Goal: Task Accomplishment & Management: Manage account settings

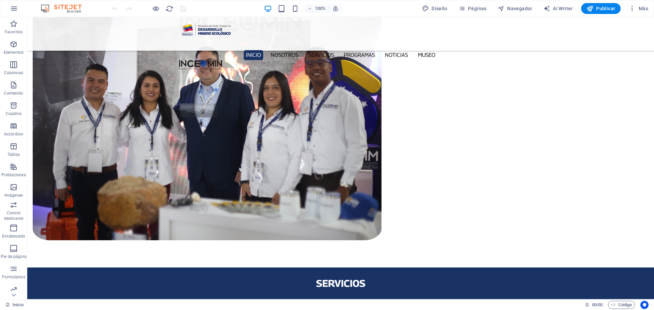
scroll to position [625, 0]
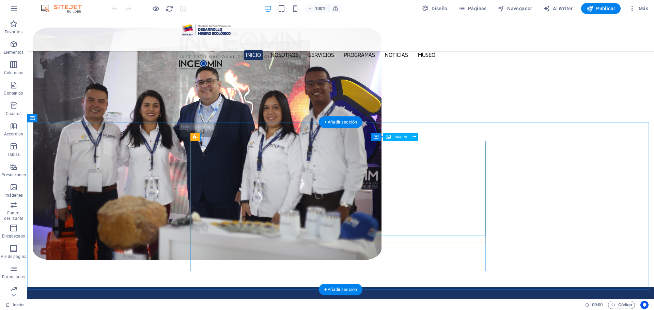
select select "px"
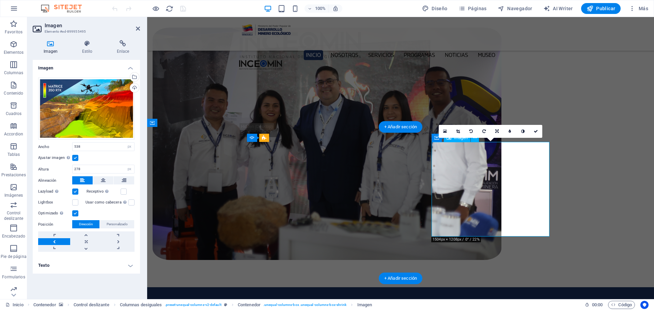
scroll to position [620, 0]
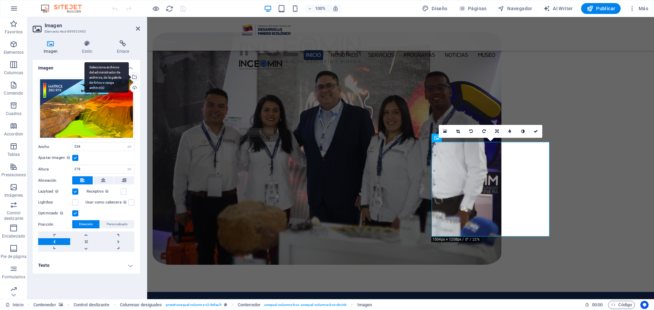
click at [135, 78] on div "Selecciona archivos del administrador de archivos, de la galería de fotos o car…" at bounding box center [134, 78] width 10 height 10
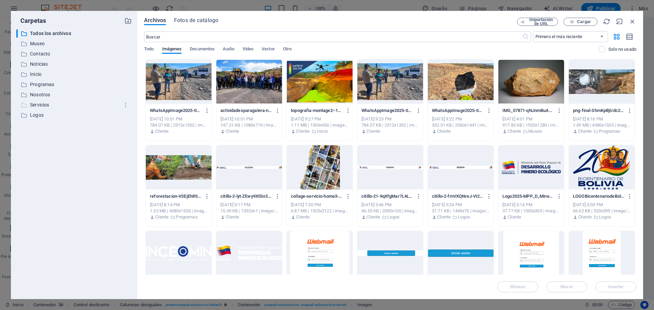
click at [40, 104] on p "Servicios" at bounding box center [74, 105] width 89 height 8
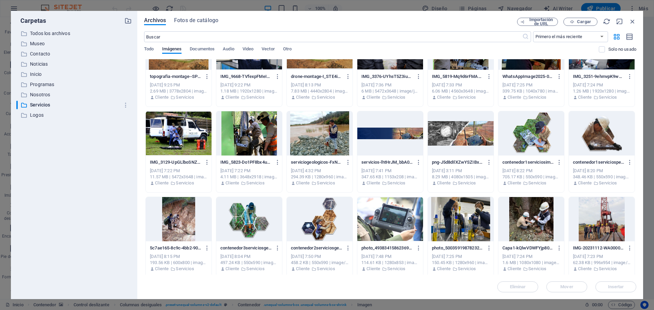
scroll to position [0, 0]
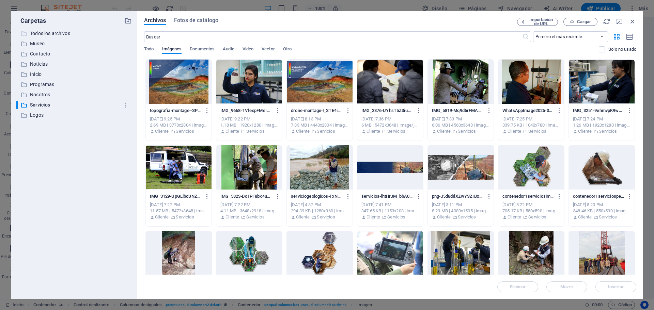
click at [47, 32] on p "Todos los archivos" at bounding box center [74, 34] width 89 height 8
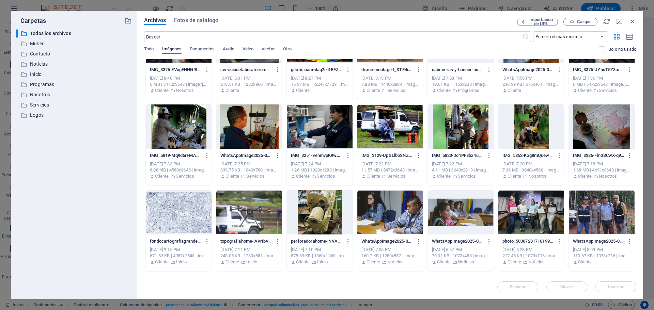
scroll to position [681, 0]
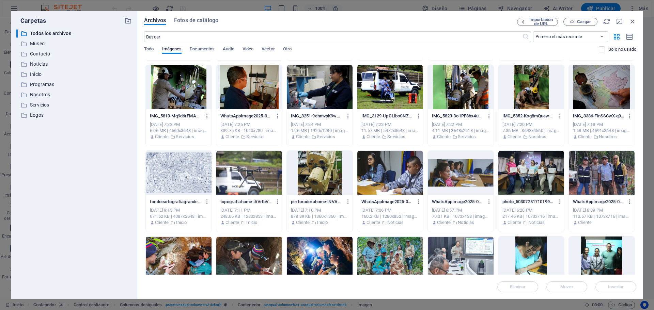
click at [252, 171] on div at bounding box center [249, 173] width 66 height 44
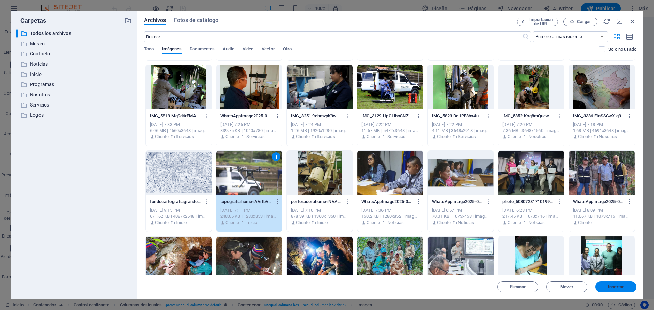
click at [626, 288] on span "Insertar" at bounding box center [615, 287] width 35 height 4
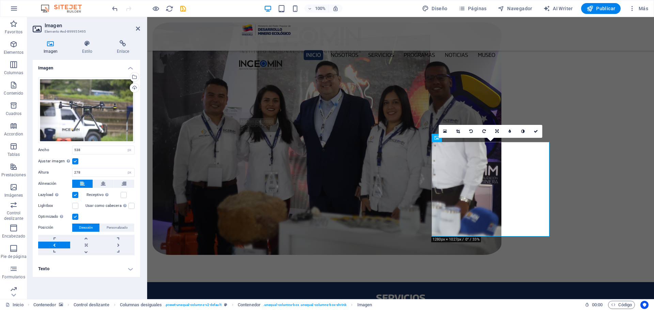
scroll to position [620, 0]
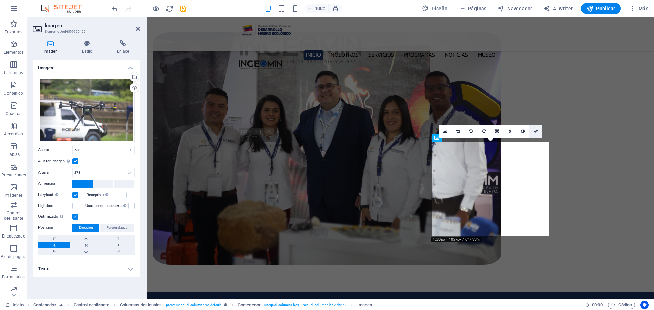
click at [536, 130] on icon at bounding box center [535, 131] width 4 height 4
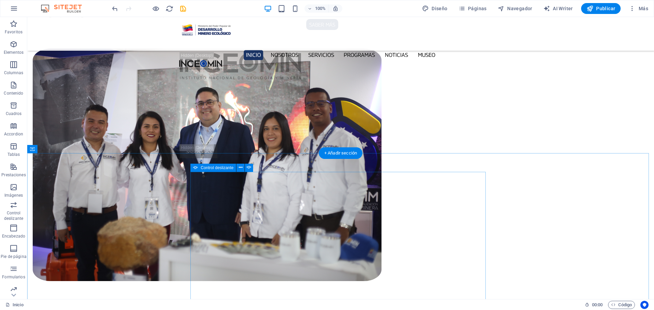
scroll to position [615, 0]
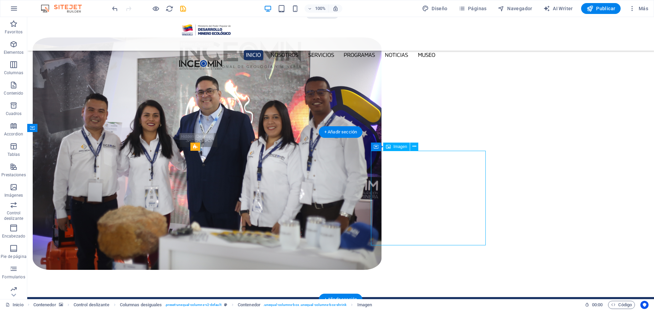
select select "px"
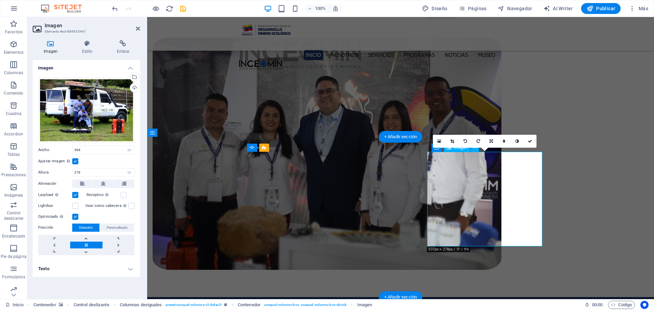
scroll to position [610, 0]
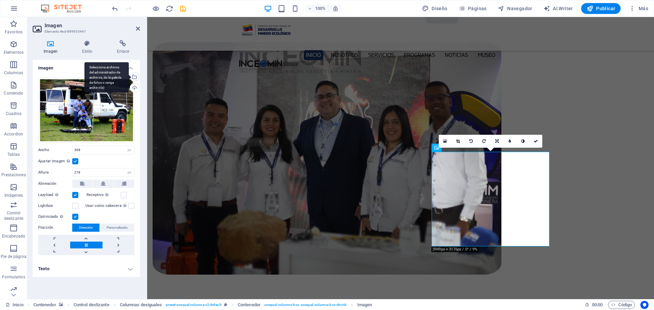
click at [135, 76] on div "Selecciona archivos del administrador de archivos, de la galería de fotos o car…" at bounding box center [134, 78] width 10 height 10
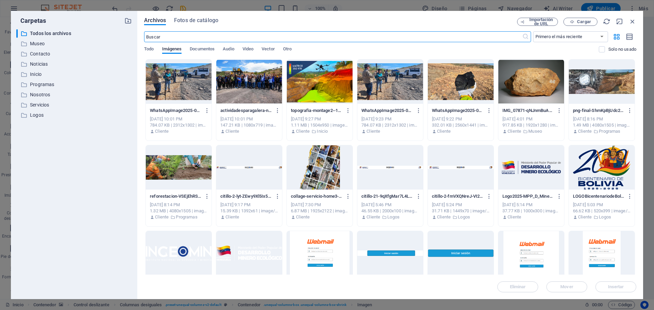
scroll to position [620, 0]
drag, startPoint x: 631, startPoint y: 20, endPoint x: 396, endPoint y: 11, distance: 235.7
click at [631, 20] on icon "button" at bounding box center [631, 21] width 7 height 7
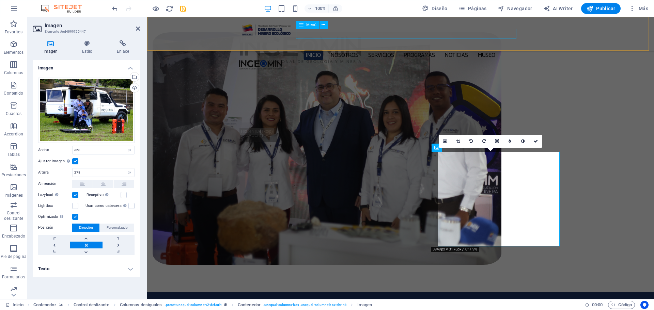
scroll to position [610, 0]
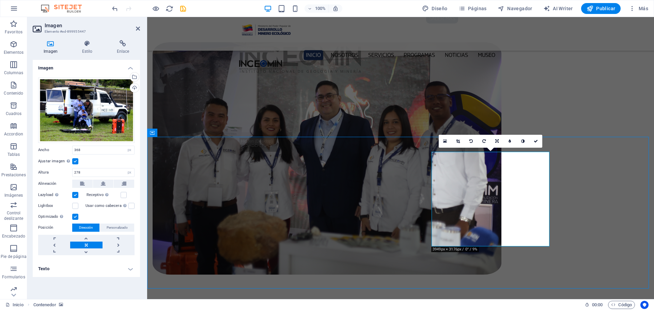
scroll to position [615, 0]
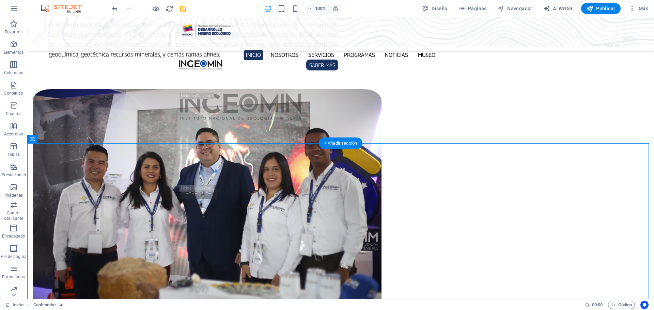
scroll to position [547, 0]
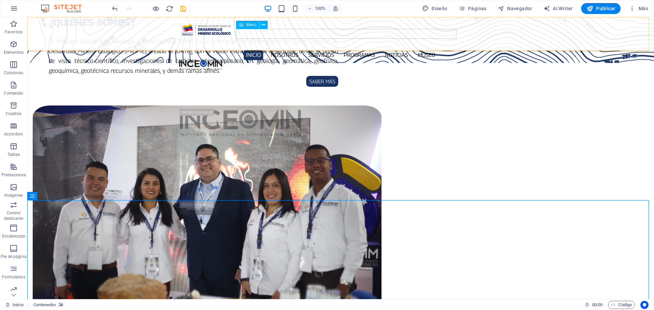
click at [397, 50] on nav "Inicio Nosotros Servicios Programas PNG INGEOMIN VA A LA ESCUELA COMITÉ DE MUJE…" at bounding box center [340, 55] width 322 height 10
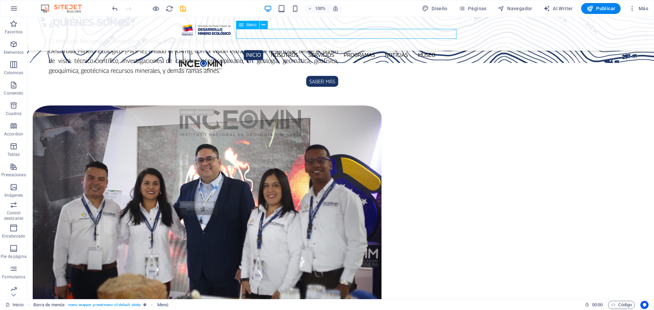
click at [397, 50] on nav "Inicio Nosotros Servicios Programas PNG INGEOMIN VA A LA ESCUELA COMITÉ DE MUJE…" at bounding box center [340, 55] width 322 height 10
select select
select select "1"
select select
select select "2"
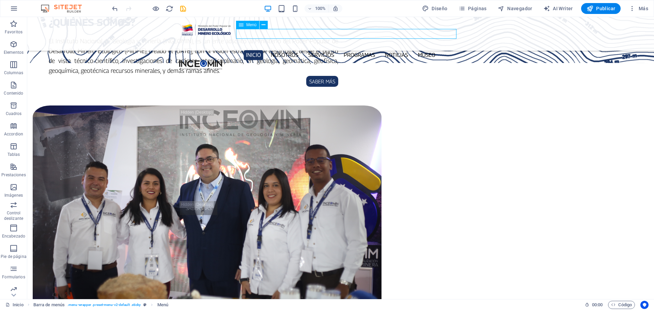
select select
select select "3"
select select
select select "4"
select select
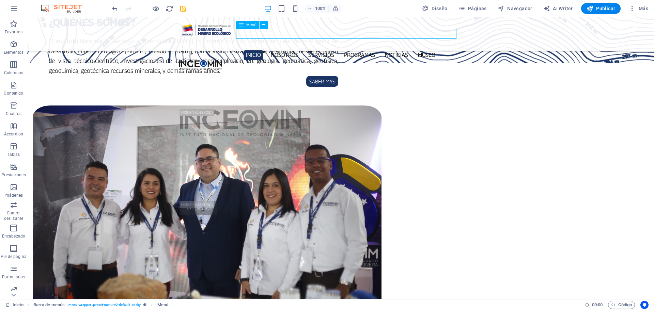
select select "5"
select select
select select "6"
select select
select select "8"
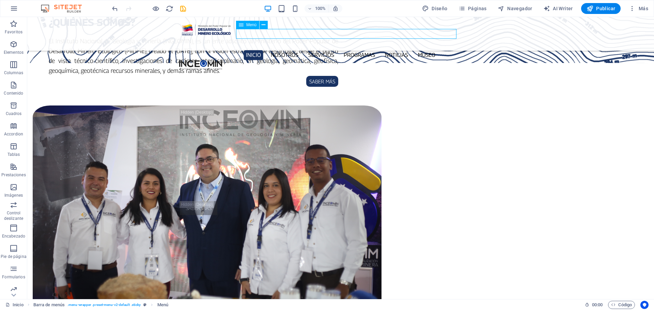
select select
select select "9"
select select
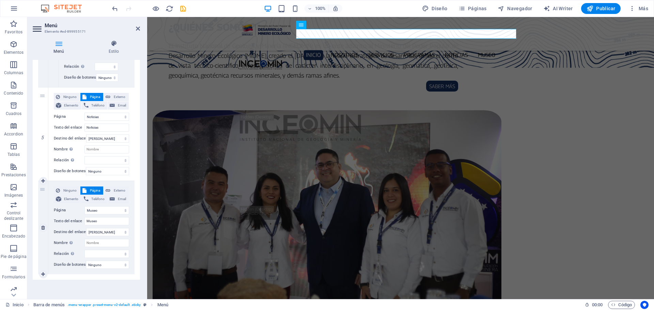
scroll to position [727, 0]
click at [124, 113] on select "Inicio Nosotros Servicios Programas -- PNG -- INGEOMIN VA A LA ESCUELA -- COMIT…" at bounding box center [106, 117] width 45 height 8
select select "0"
click at [84, 113] on select "Inicio Nosotros Servicios Programas -- PNG -- INGEOMIN VA A LA ESCUELA -- COMIT…" at bounding box center [106, 117] width 45 height 8
select select
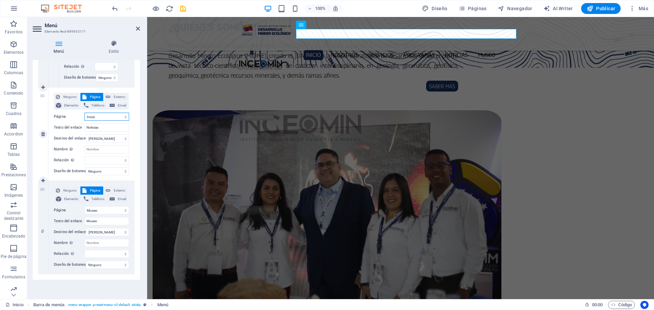
select select
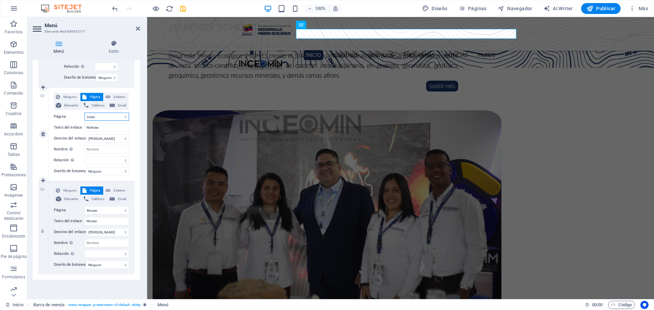
select select
type input "Inicio"
select select
click at [124, 113] on select "Inicio Nosotros Servicios Programas -- PNG -- INGEOMIN VA A LA ESCUELA -- COMIT…" at bounding box center [106, 117] width 45 height 8
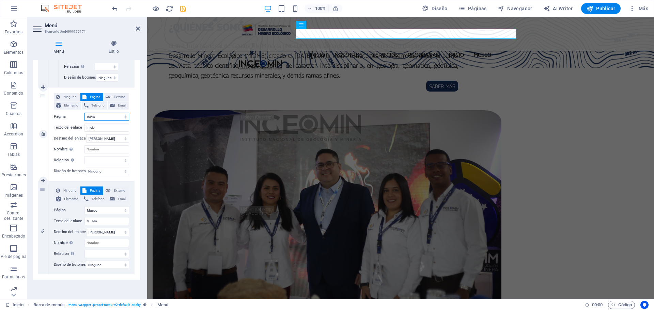
select select "8"
click at [84, 113] on select "Inicio Nosotros Servicios Programas -- PNG -- INGEOMIN VA A LA ESCUELA -- COMIT…" at bounding box center [106, 117] width 45 height 8
select select
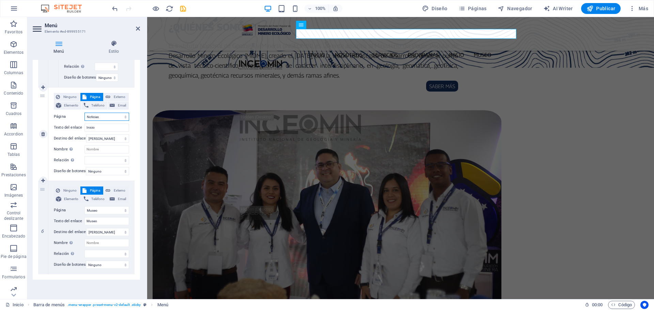
select select
type input "Noticias"
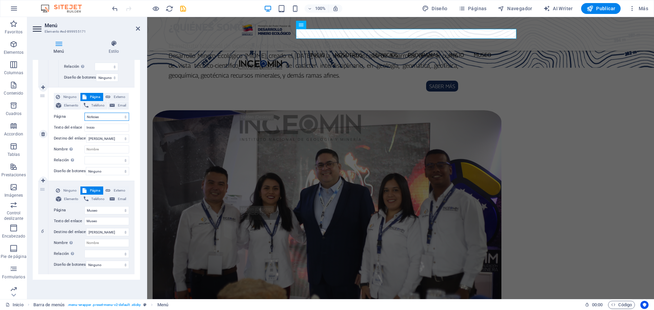
select select
click at [68, 93] on span "Ninguno" at bounding box center [70, 97] width 16 height 8
select select
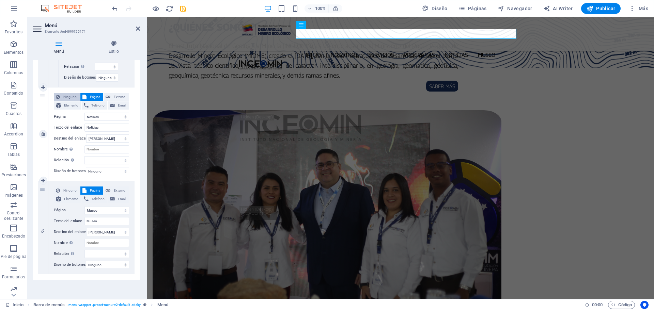
select select
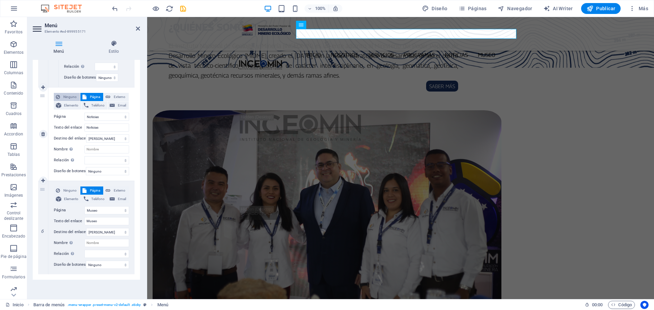
select select
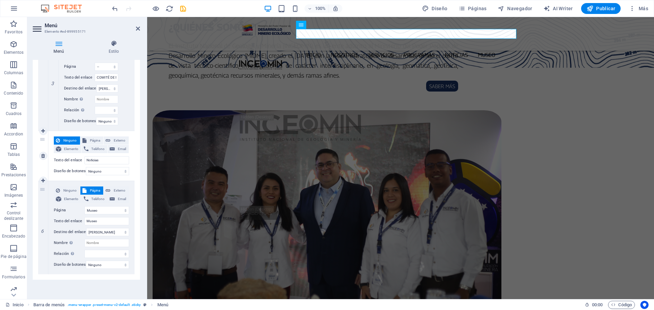
scroll to position [684, 0]
click at [181, 7] on icon "save" at bounding box center [183, 9] width 8 height 8
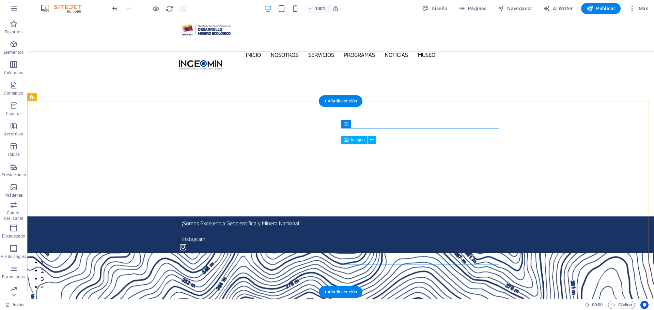
scroll to position [0, 0]
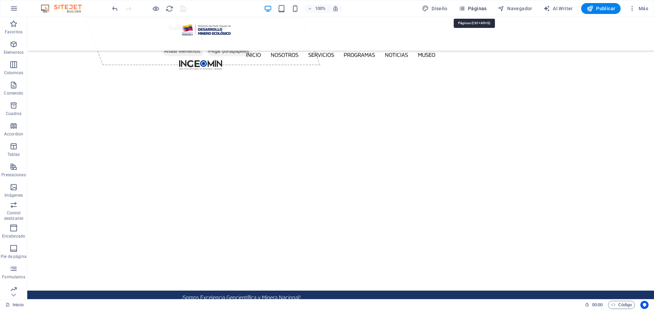
click at [459, 7] on button "Páginas" at bounding box center [472, 8] width 34 height 11
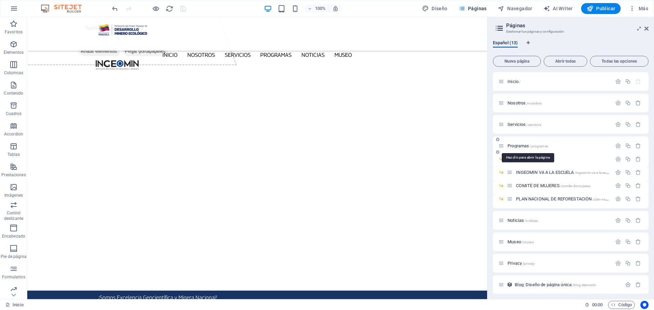
click at [516, 145] on span "Programas /programas" at bounding box center [527, 145] width 41 height 5
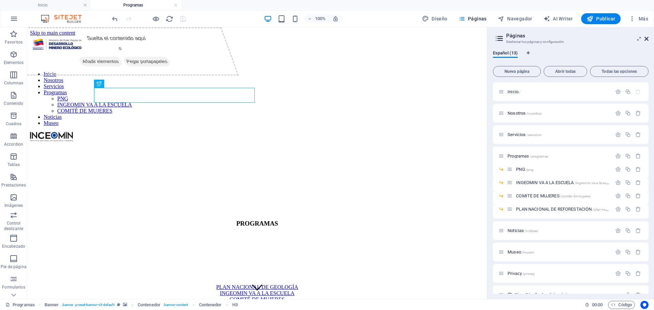
click at [646, 38] on icon at bounding box center [646, 38] width 4 height 5
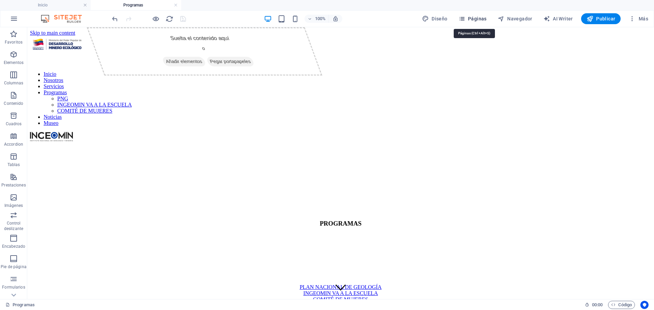
click at [464, 19] on icon "button" at bounding box center [461, 18] width 7 height 7
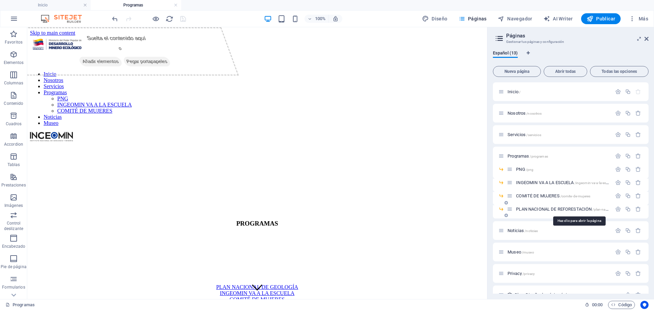
click at [586, 210] on span "PLAN NACIONAL DE REFORESTACIÓN /plan-nacional-de-reforestacion" at bounding box center [578, 209] width 125 height 5
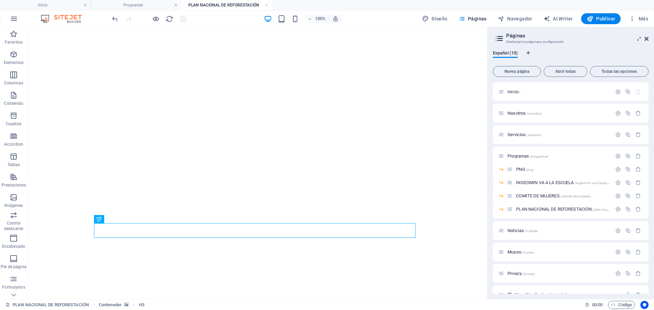
click at [645, 38] on icon at bounding box center [646, 38] width 4 height 5
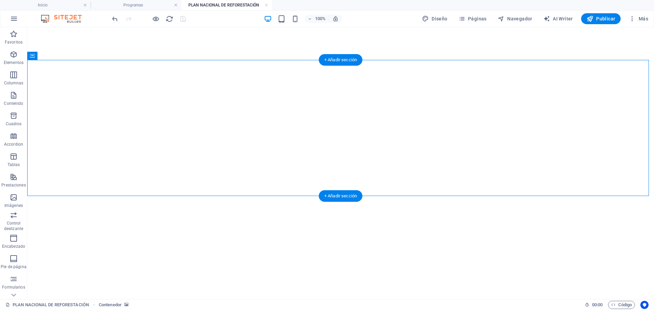
select select "px"
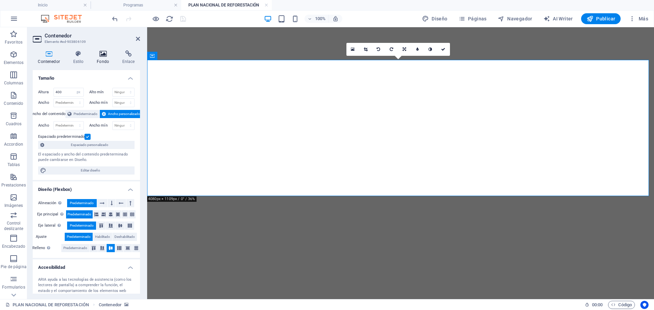
click at [106, 56] on icon at bounding box center [103, 53] width 23 height 7
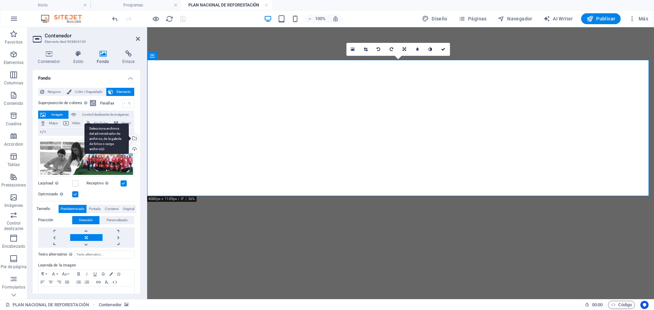
click at [133, 137] on div "Selecciona archivos del administrador de archivos, de la galería de fotos o car…" at bounding box center [134, 139] width 10 height 10
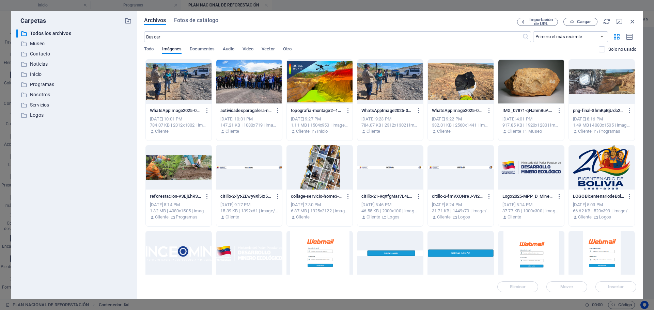
click at [178, 167] on div at bounding box center [179, 167] width 66 height 44
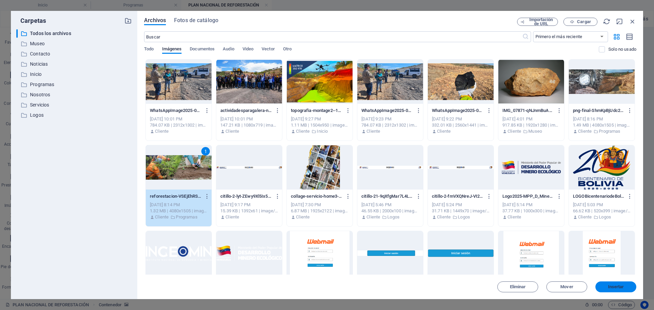
click at [617, 288] on span "Insertar" at bounding box center [616, 287] width 16 height 4
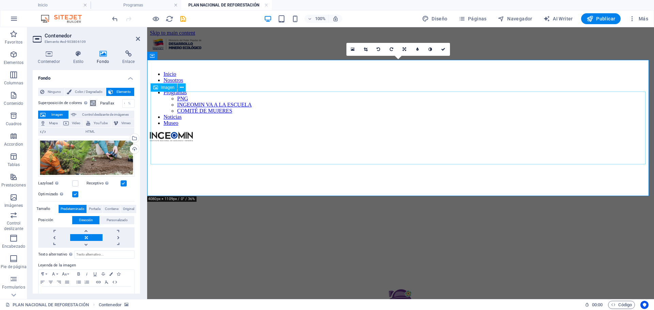
select select "px"
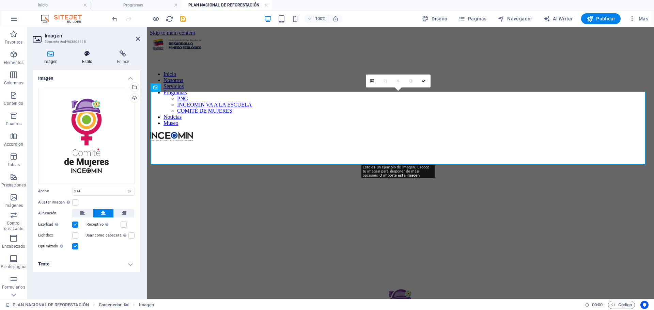
click at [84, 52] on icon at bounding box center [87, 53] width 32 height 7
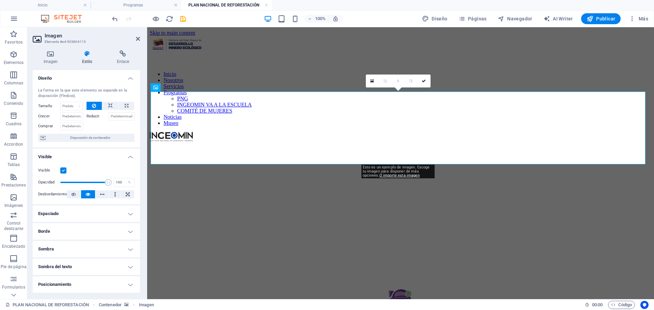
click at [63, 171] on label at bounding box center [63, 170] width 6 height 6
click at [0, 0] on input "Visible" at bounding box center [0, 0] width 0 height 0
drag, startPoint x: 185, startPoint y: 19, endPoint x: 211, endPoint y: 36, distance: 32.0
click at [185, 19] on icon "save" at bounding box center [183, 19] width 8 height 8
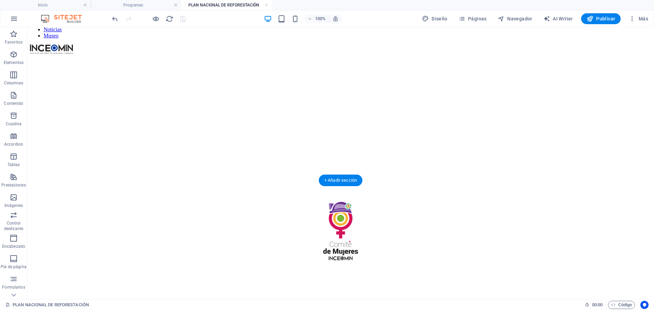
scroll to position [102, 0]
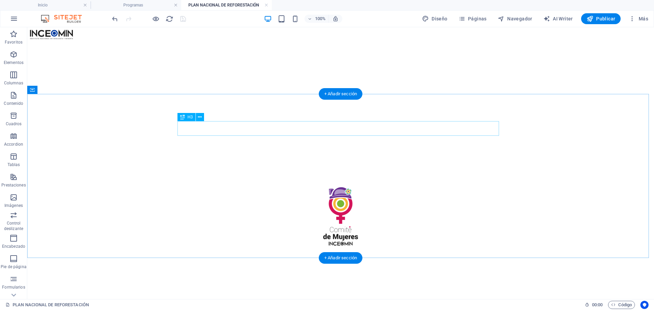
drag, startPoint x: 255, startPoint y: 128, endPoint x: 282, endPoint y: 155, distance: 38.8
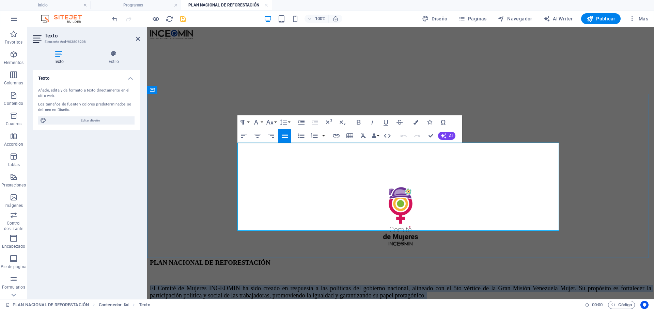
drag, startPoint x: 238, startPoint y: 147, endPoint x: 253, endPoint y: 220, distance: 74.1
click at [253, 285] on div "El Comité de Mujeres INGEOMIN ha sido creado en respuesta a las políticas del g…" at bounding box center [400, 312] width 501 height 54
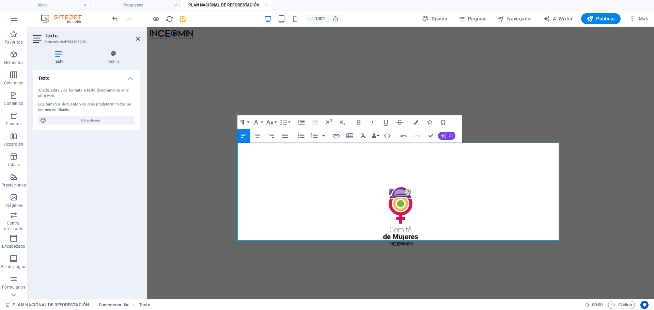
scroll to position [8663, 0]
click at [284, 135] on icon "button" at bounding box center [284, 136] width 8 height 8
drag, startPoint x: 238, startPoint y: 145, endPoint x: 473, endPoint y: 195, distance: 239.7
click at [555, 249] on div "PLAN NACIONAL DE REFORESTACIÓN El Plan Nacional de Reforestación es una iniciat…" at bounding box center [400, 316] width 501 height 278
click at [287, 134] on icon "button" at bounding box center [284, 136] width 8 height 8
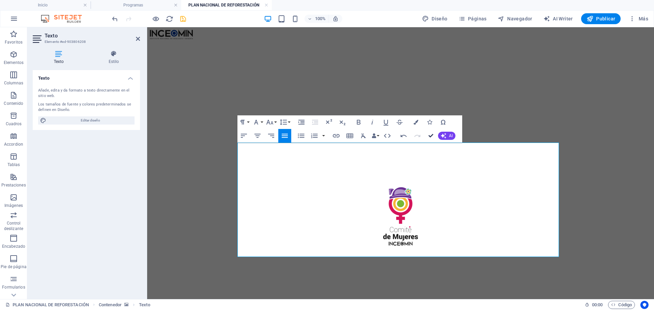
drag, startPoint x: 430, startPoint y: 135, endPoint x: 403, endPoint y: 108, distance: 38.8
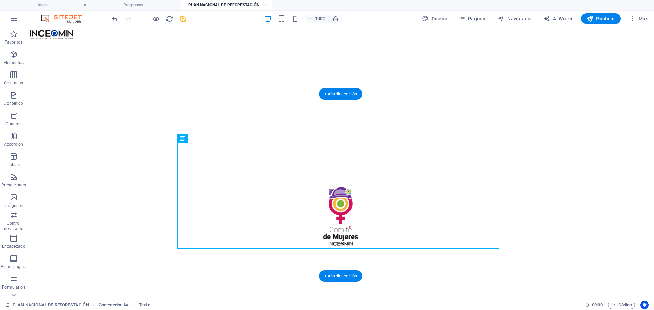
click at [544, 177] on figure at bounding box center [340, 177] width 621 height 0
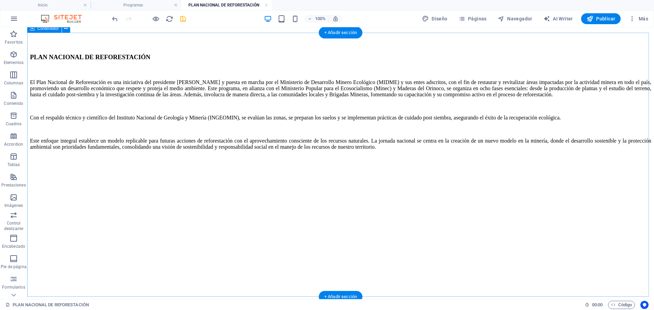
scroll to position [545, 0]
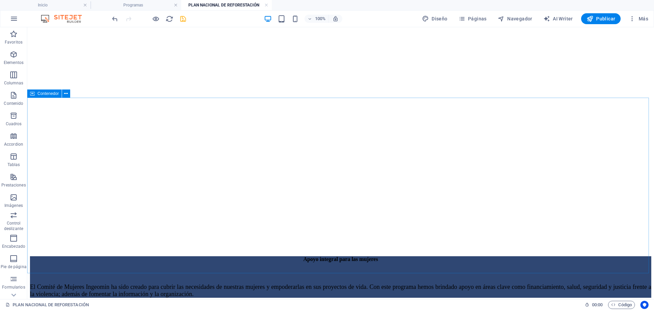
click at [32, 94] on icon at bounding box center [32, 94] width 5 height 8
click at [63, 95] on button at bounding box center [66, 94] width 8 height 8
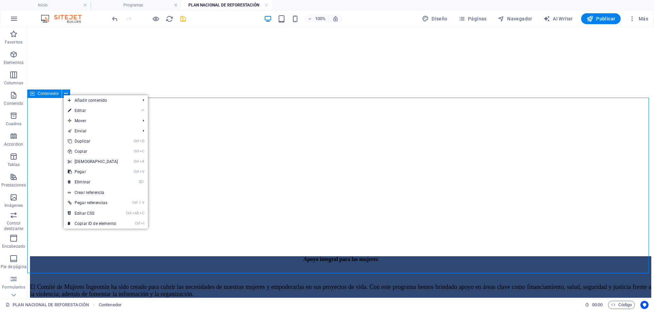
click at [53, 93] on span "Contenedor" at bounding box center [47, 94] width 21 height 4
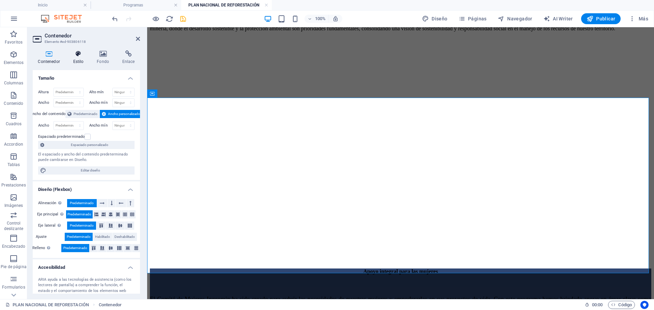
click at [82, 54] on icon at bounding box center [78, 53] width 21 height 7
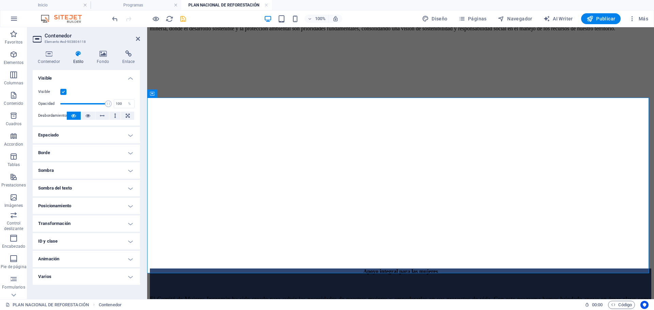
click at [63, 92] on label at bounding box center [63, 92] width 6 height 6
click at [0, 0] on input "Visible" at bounding box center [0, 0] width 0 height 0
click at [181, 16] on icon "save" at bounding box center [183, 19] width 8 height 8
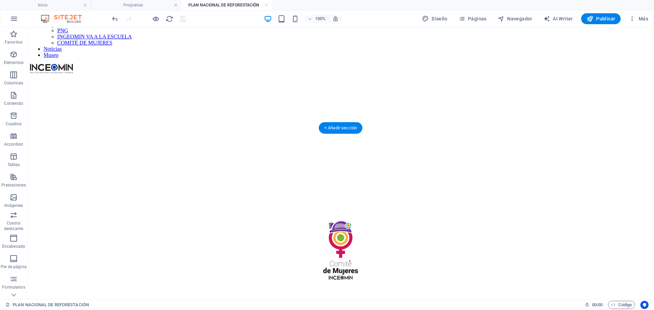
scroll to position [0, 0]
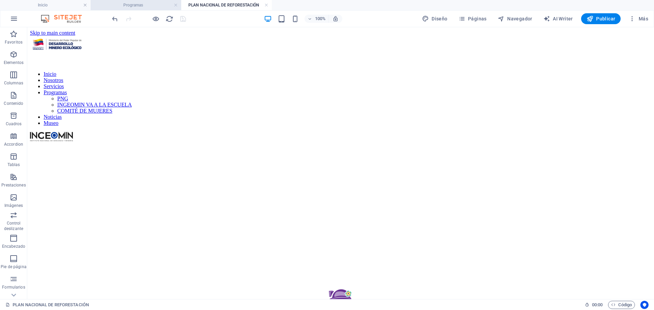
click at [140, 6] on h4 "Programas" at bounding box center [136, 4] width 91 height 7
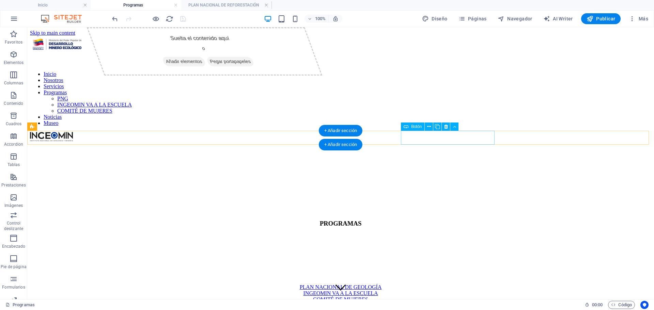
click at [468, 303] on div "Plan Nacional de Reforestación" at bounding box center [340, 306] width 621 height 6
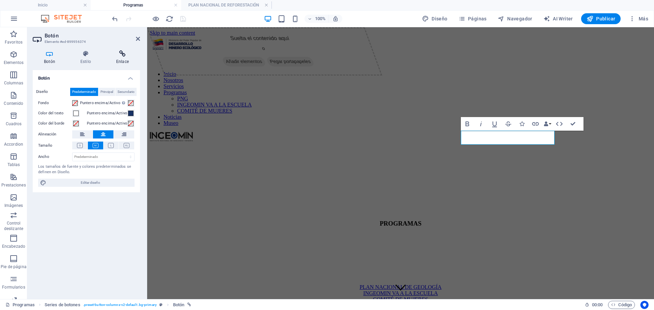
click at [124, 55] on icon at bounding box center [122, 53] width 35 height 7
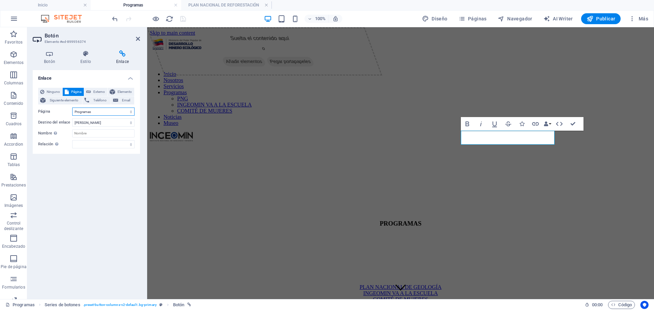
click at [103, 111] on select "Inicio Nosotros Servicios Programas -- PNG -- INGEOMIN VA A LA ESCUELA -- COMIT…" at bounding box center [103, 112] width 62 height 8
select select "7"
click at [72, 108] on select "Inicio Nosotros Servicios Programas -- PNG -- INGEOMIN VA A LA ESCUELA -- COMIT…" at bounding box center [103, 112] width 62 height 8
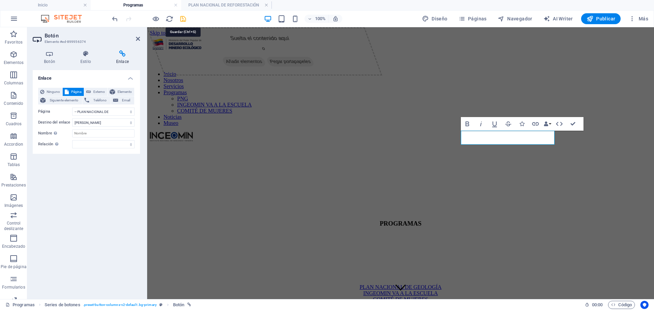
click at [184, 19] on icon "save" at bounding box center [183, 19] width 8 height 8
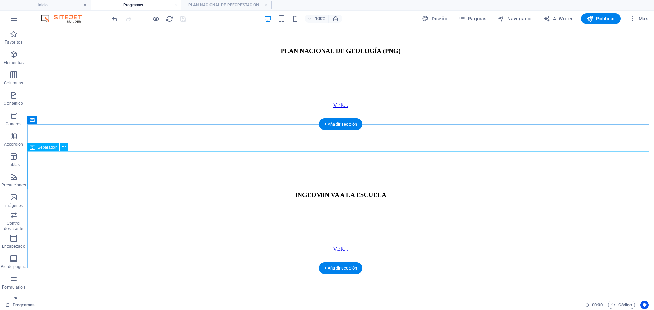
scroll to position [554, 0]
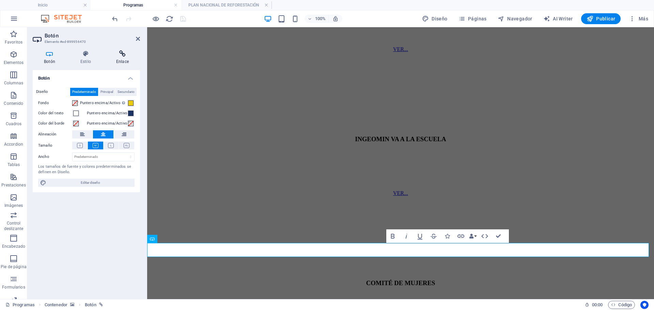
click at [124, 55] on icon at bounding box center [122, 53] width 35 height 7
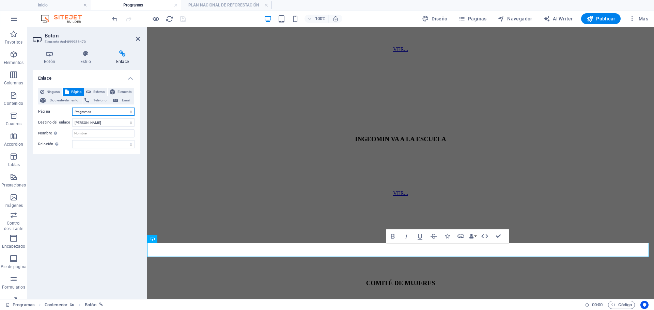
click at [118, 110] on select "Inicio Nosotros Servicios Programas -- PNG -- INGEOMIN VA A LA ESCUELA -- COMIT…" at bounding box center [103, 112] width 62 height 8
select select "7"
click at [72, 108] on select "Inicio Nosotros Servicios Programas -- PNG -- INGEOMIN VA A LA ESCUELA -- COMIT…" at bounding box center [103, 112] width 62 height 8
click at [184, 19] on icon "save" at bounding box center [183, 19] width 8 height 8
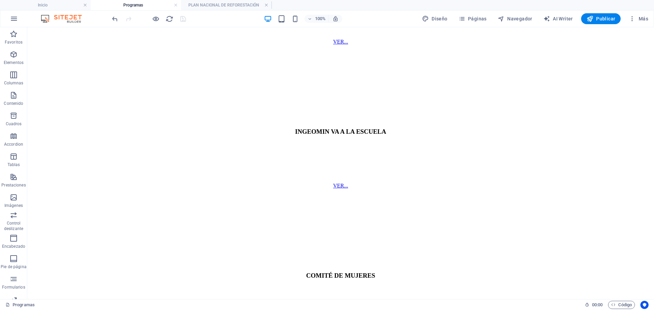
drag, startPoint x: 266, startPoint y: 4, endPoint x: 214, endPoint y: 5, distance: 51.8
click at [266, 4] on link at bounding box center [266, 5] width 4 height 6
click at [177, 4] on link at bounding box center [176, 5] width 4 height 6
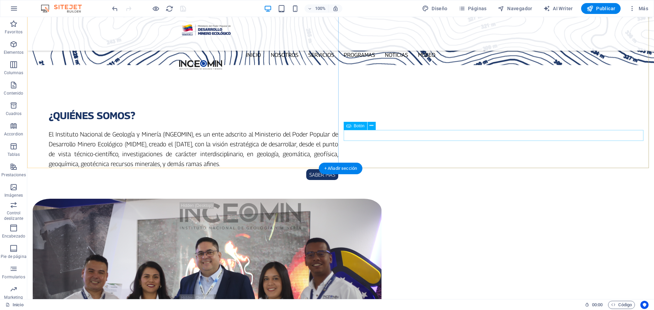
scroll to position [374, 0]
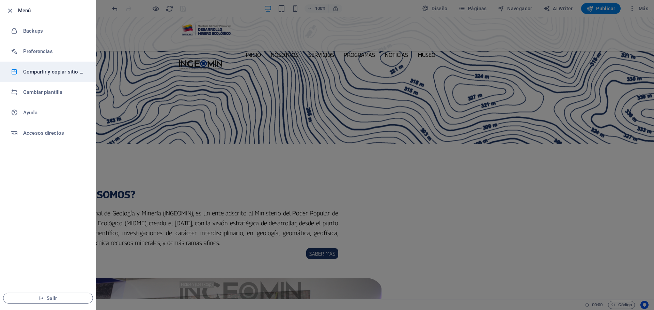
click at [49, 72] on h6 "Compartir y copiar sitio web" at bounding box center [54, 72] width 63 height 8
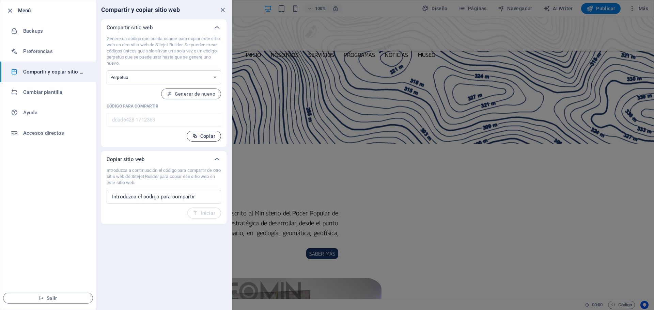
click at [207, 135] on span "Copiar" at bounding box center [203, 135] width 23 height 5
click at [222, 11] on icon "close" at bounding box center [223, 10] width 8 height 8
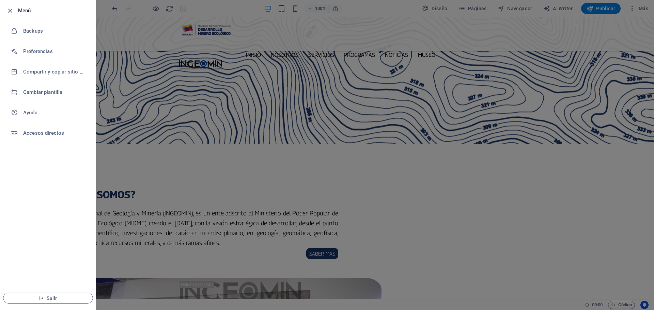
drag, startPoint x: 590, startPoint y: 79, endPoint x: 592, endPoint y: 32, distance: 47.0
click at [590, 79] on div at bounding box center [327, 155] width 654 height 310
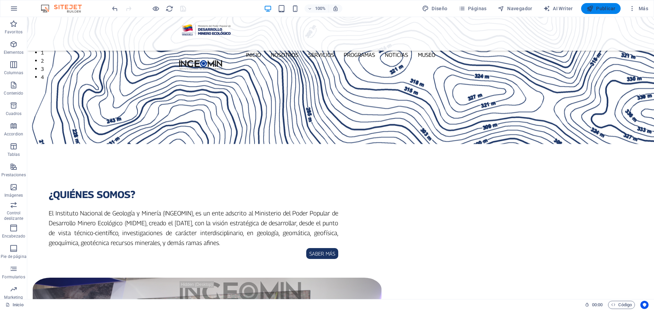
click at [596, 6] on span "Publicar" at bounding box center [600, 8] width 29 height 7
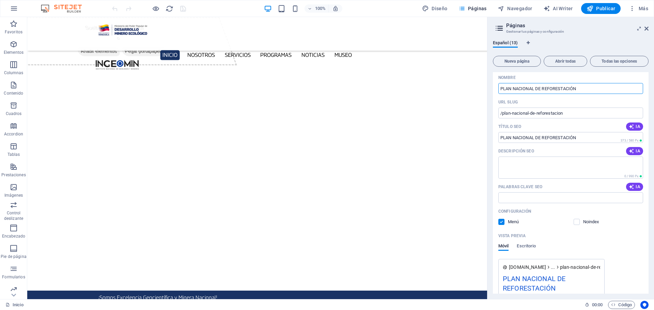
scroll to position [34, 0]
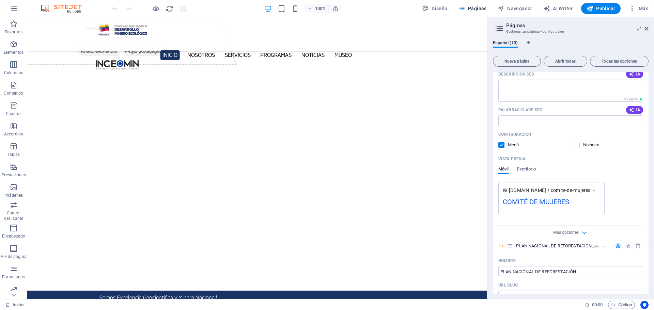
scroll to position [204, 0]
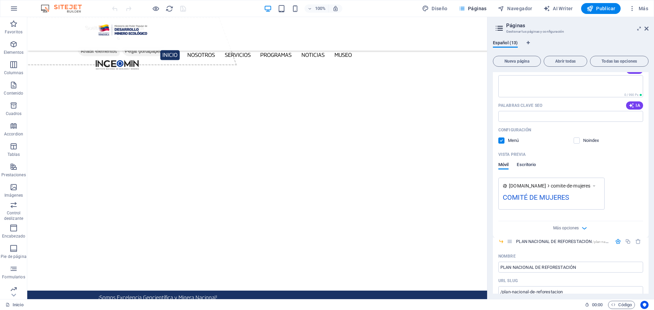
click at [528, 164] on span "Escritorio" at bounding box center [525, 166] width 19 height 10
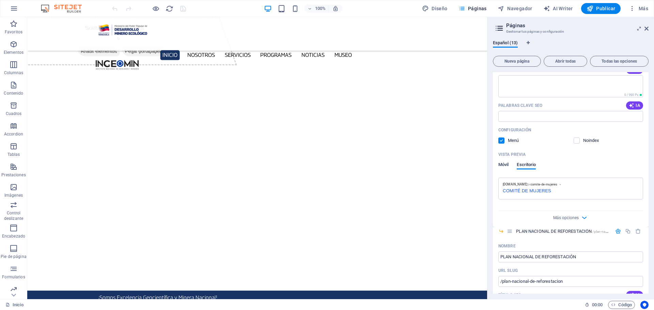
click at [500, 164] on span "Móvil" at bounding box center [503, 166] width 10 height 10
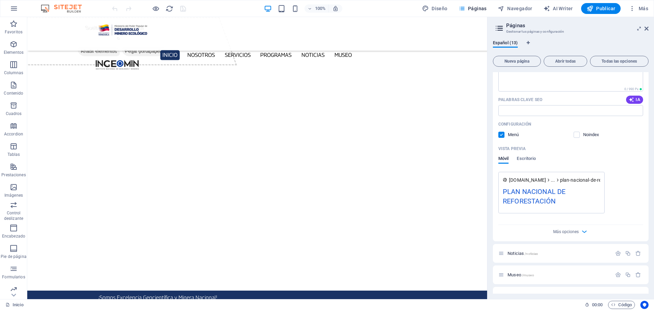
scroll to position [511, 0]
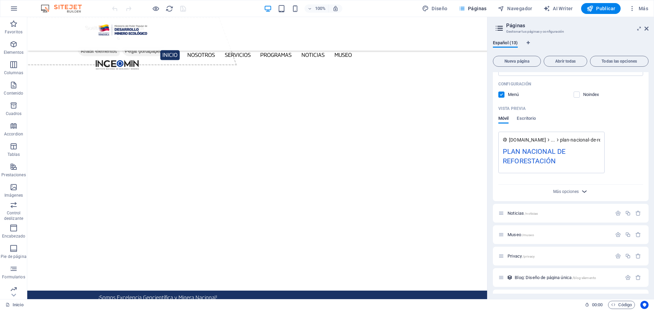
click at [582, 191] on icon "button" at bounding box center [584, 192] width 8 height 8
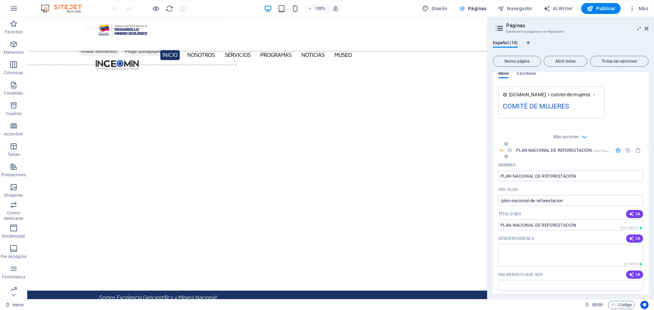
scroll to position [306, 0]
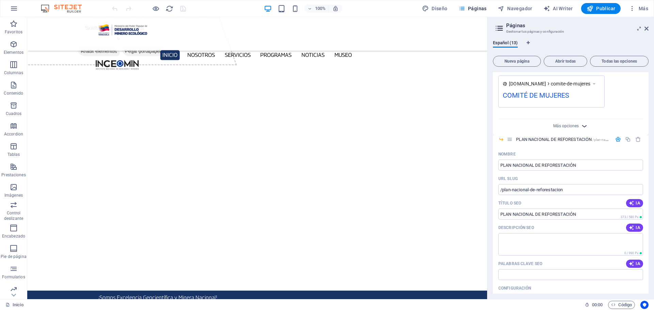
click at [582, 126] on icon "button" at bounding box center [584, 126] width 8 height 8
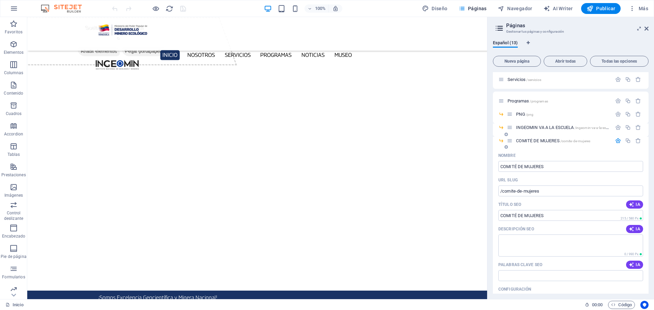
scroll to position [34, 0]
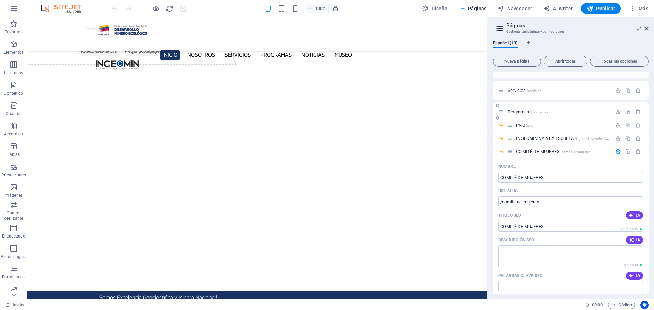
click at [0, 0] on span "Programas /programas" at bounding box center [0, 0] width 0 height 0
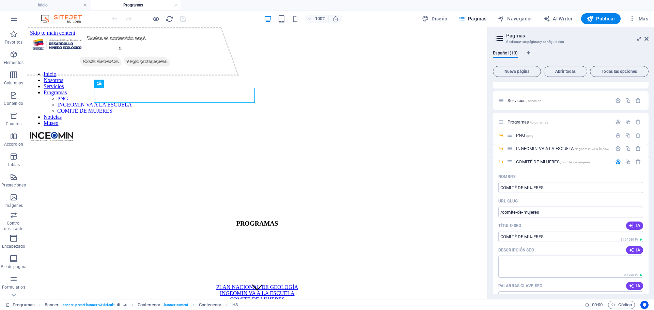
scroll to position [0, 0]
click at [0, 0] on icon at bounding box center [0, 0] width 0 height 0
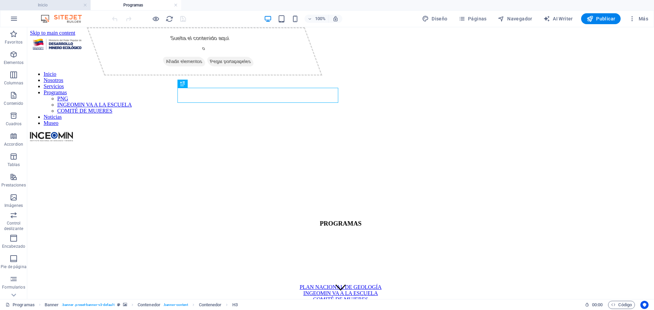
click at [55, 3] on h4 "Inicio" at bounding box center [45, 4] width 91 height 7
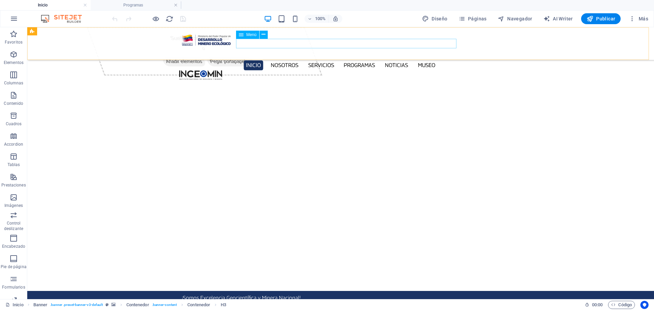
click at [293, 60] on nav "Inicio Nosotros Servicios Programas PNG INGEOMIN VA A LA ESCUELA COMITÉ DE MUJE…" at bounding box center [340, 65] width 322 height 10
select select
select select "1"
select select
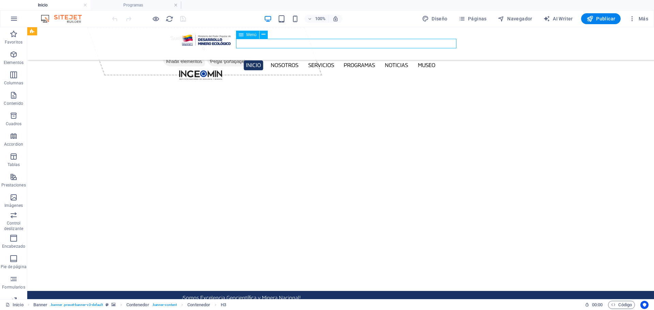
select select "2"
select select
select select "3"
select select
select select "4"
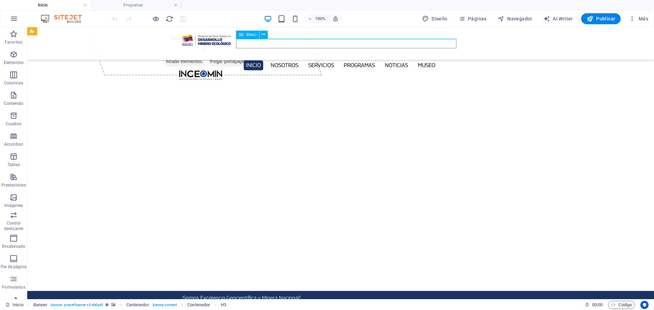
select select
select select "5"
select select
select select "6"
select select
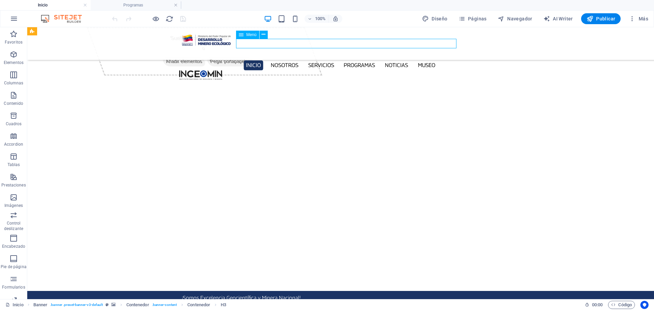
select select "9"
select select
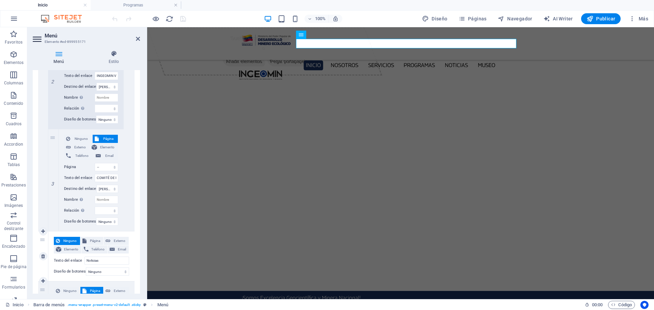
scroll to position [545, 0]
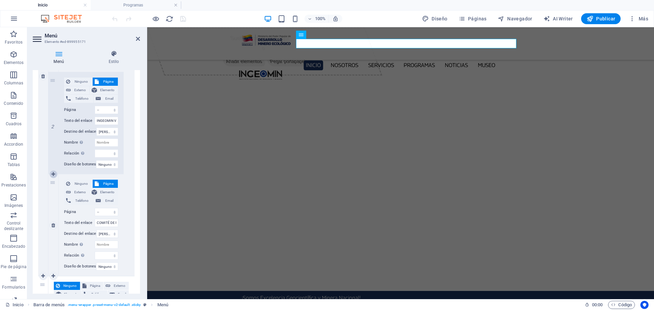
click at [53, 176] on icon at bounding box center [53, 174] width 4 height 5
select select
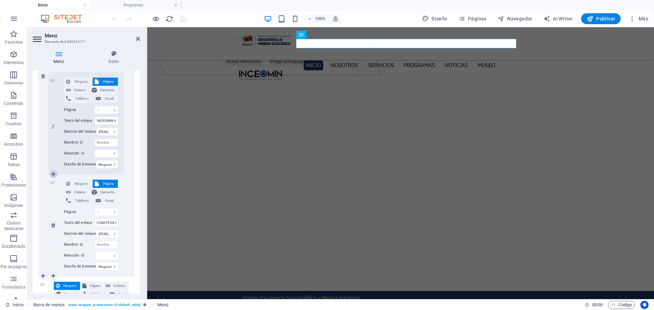
select select
select select "6"
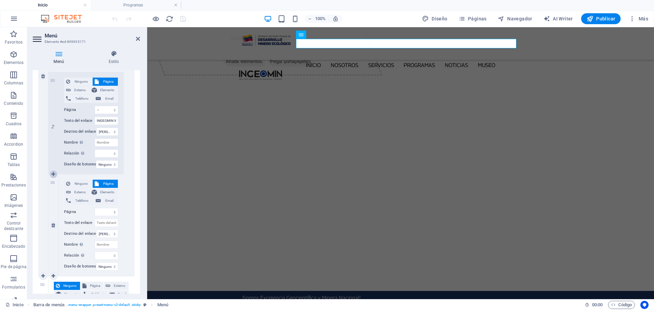
select select
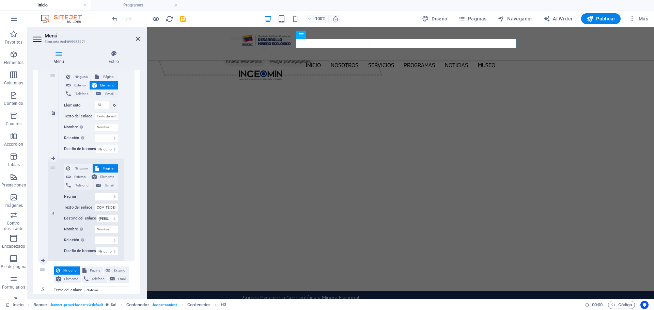
scroll to position [636, 0]
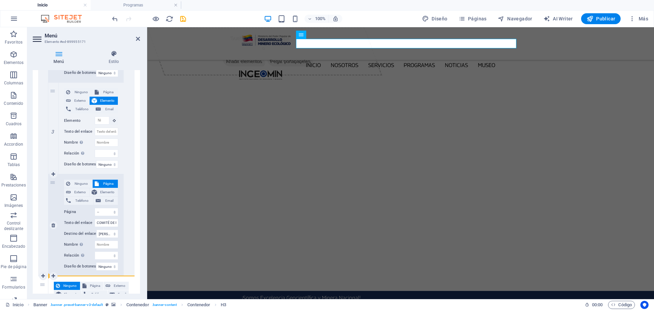
drag, startPoint x: 53, startPoint y: 92, endPoint x: 56, endPoint y: 254, distance: 161.7
click at [55, 257] on div "1 Ninguno Página Externo Elemento Teléfono Email Página Inicio Nosotros Servici…" at bounding box center [85, 77] width 75 height 398
select select
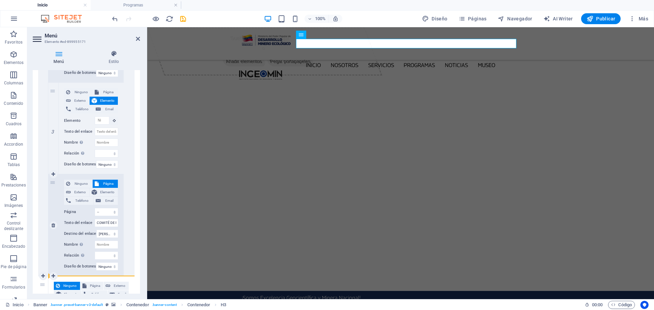
select select
select select "6"
type input "COMITÉ DE MUJERES"
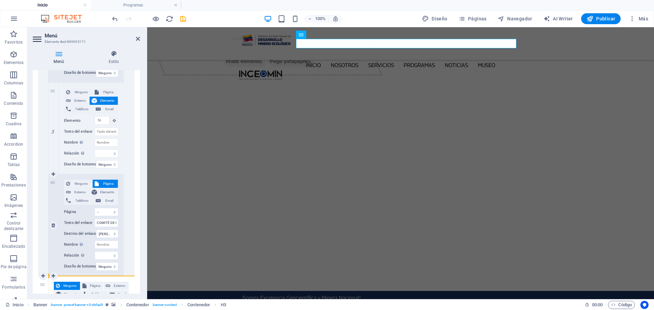
select select
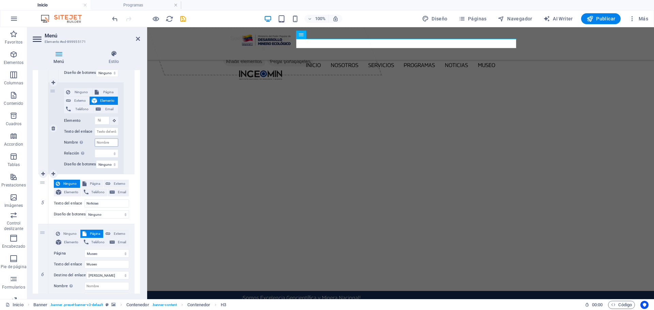
scroll to position [704, 0]
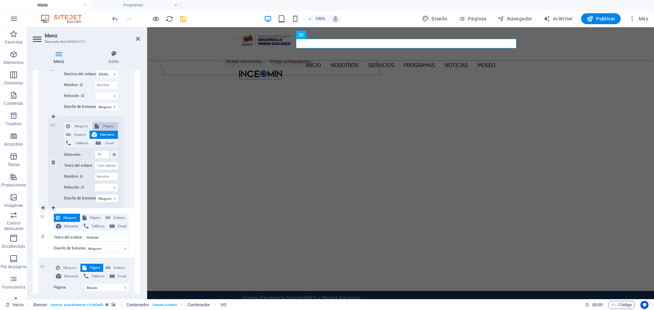
click at [105, 125] on span "Página" at bounding box center [108, 126] width 15 height 8
select select
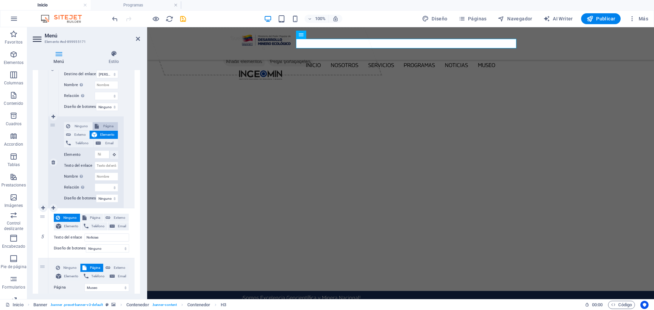
select select
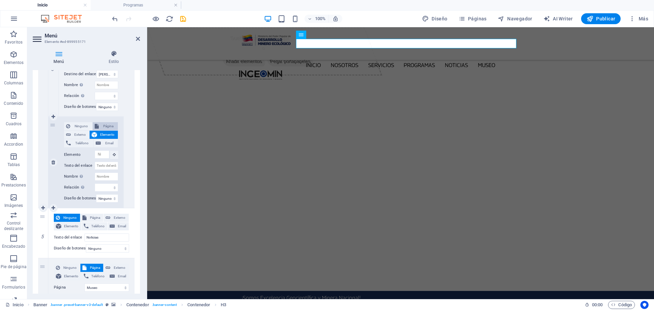
select select
click at [113, 143] on select "Inicio Nosotros Servicios Programas -- PNG -- INGEOMIN VA A LA ESCUELA -- COMIT…" at bounding box center [106, 144] width 23 height 8
select select "7"
click at [95, 140] on select "Inicio Nosotros Servicios Programas -- PNG -- INGEOMIN VA A LA ESCUELA -- COMIT…" at bounding box center [106, 144] width 23 height 8
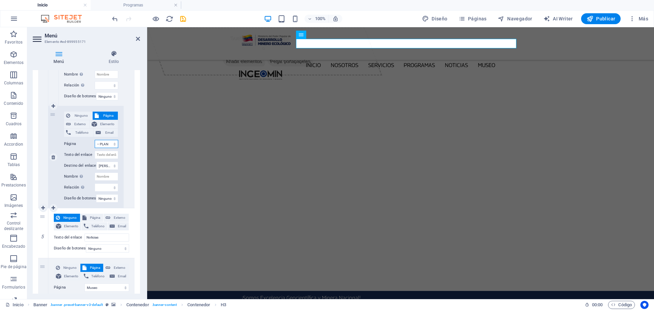
select select
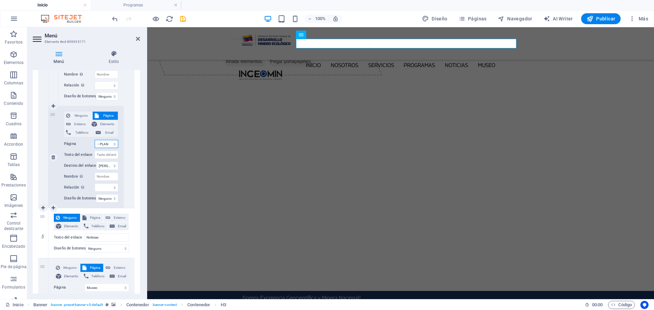
select select
click at [106, 155] on input "Texto del enlace" at bounding box center [106, 155] width 23 height 8
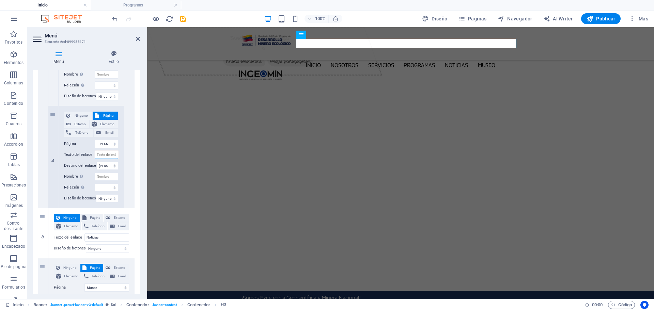
type input "p"
select select
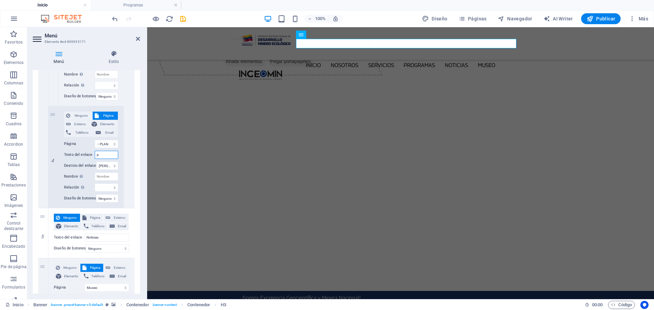
select select
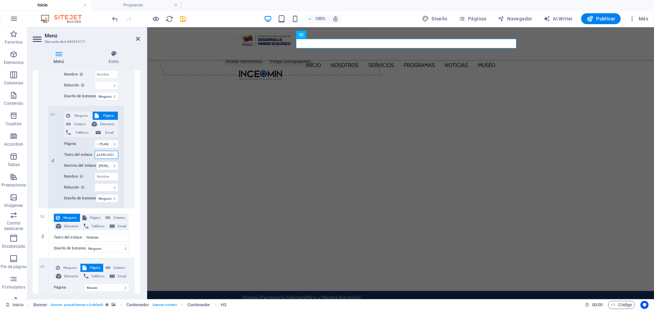
type input "pLAN nACIO"
select select
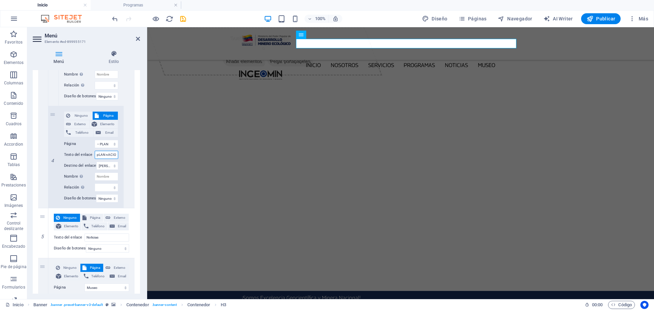
select select
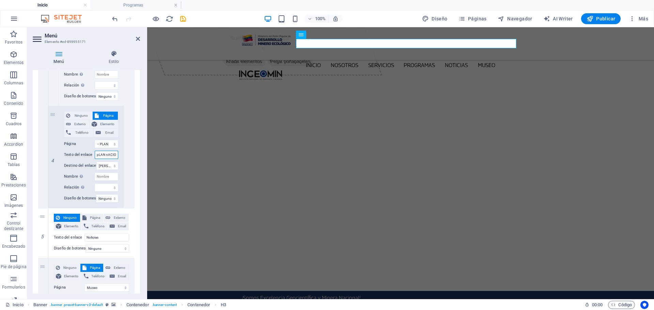
select select
type input "p"
select select
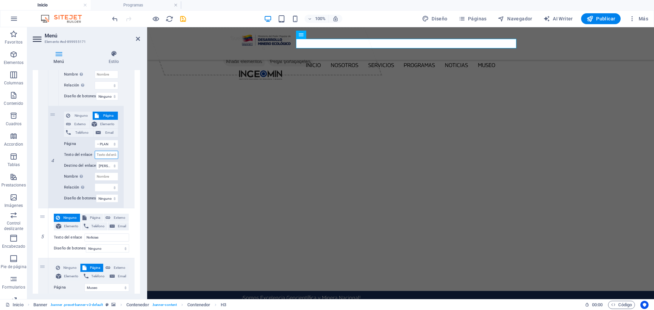
select select
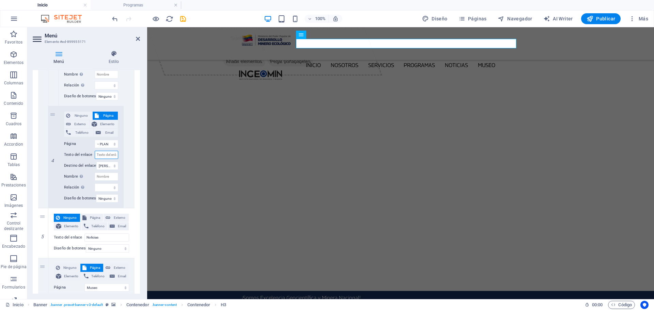
select select
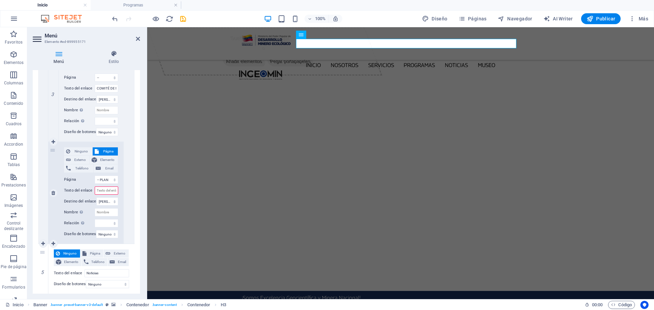
scroll to position [647, 0]
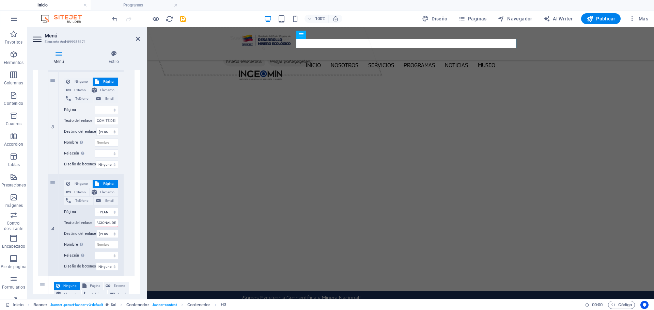
type input "PLAN NACIONAL DE"
select select
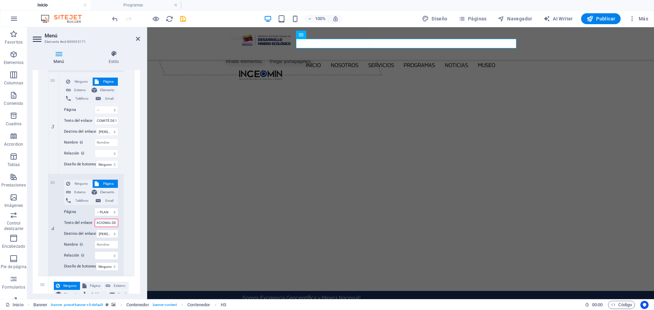
select select
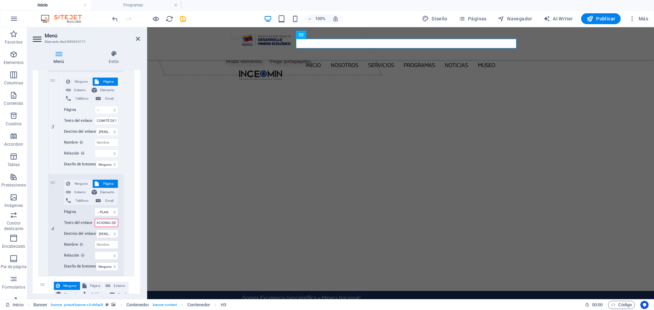
select select
type input "PLAN NACIONAL DE REFORES"
select select
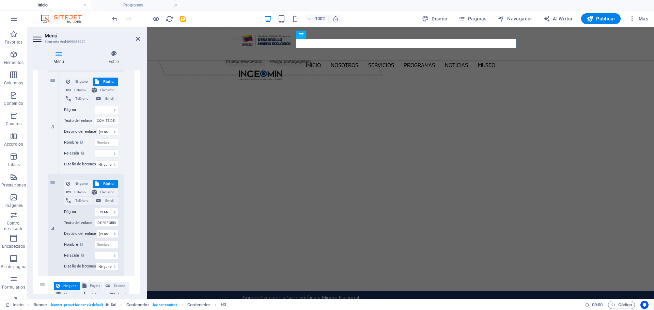
select select
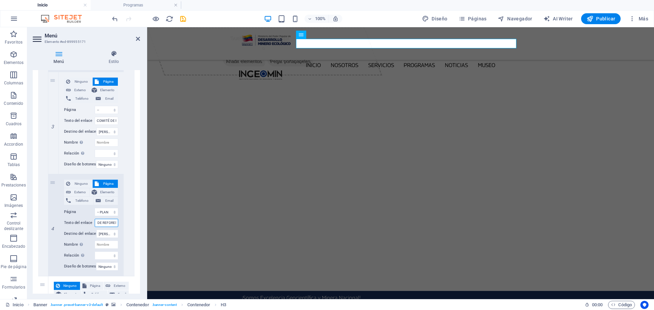
select select
type input "PLAN NACIONAL DE REFORESTACU"
select select
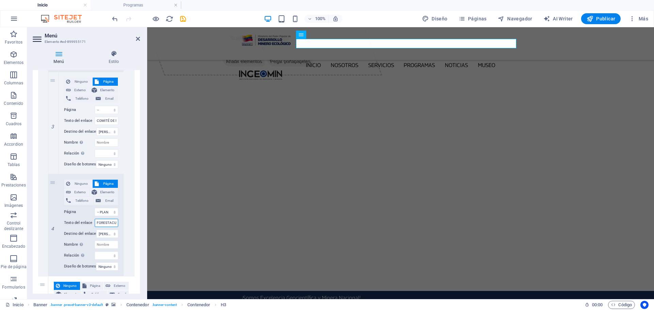
select select
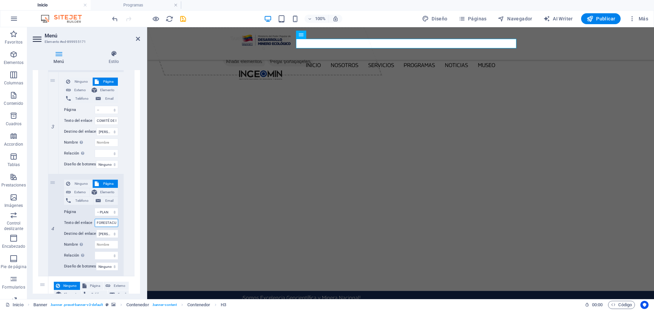
select select
type input "P"
select select
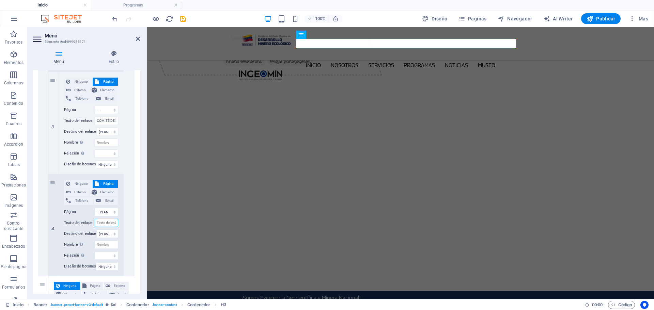
select select
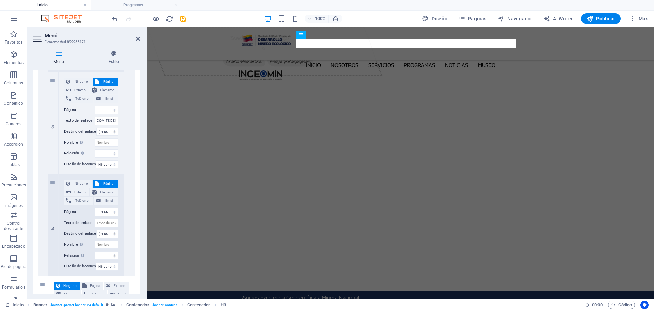
select select
type input "P"
select select
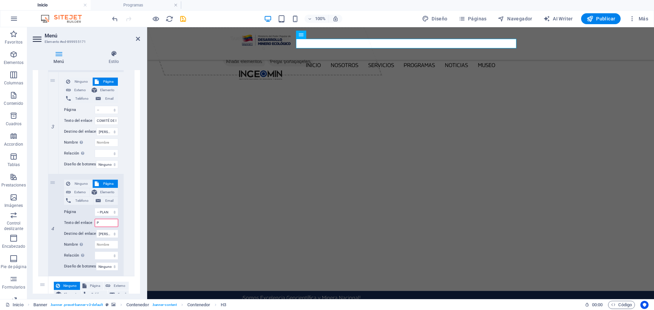
select select
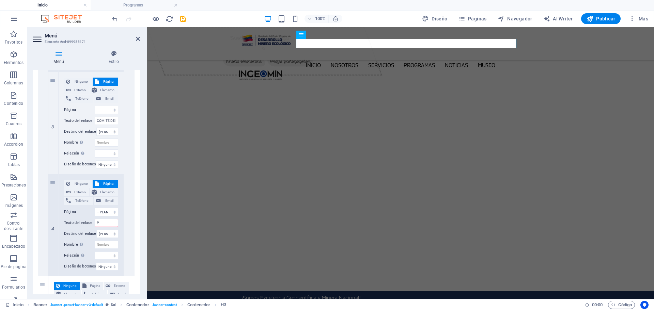
select select
type input "PNF"
select select
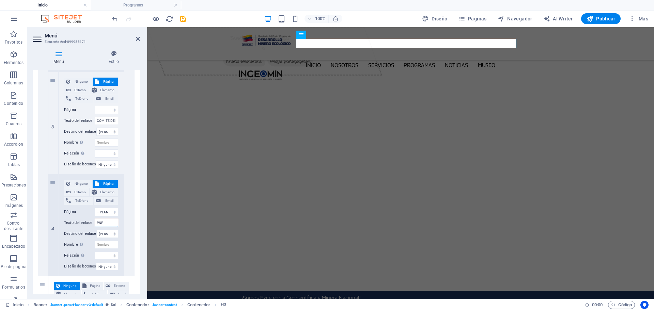
select select
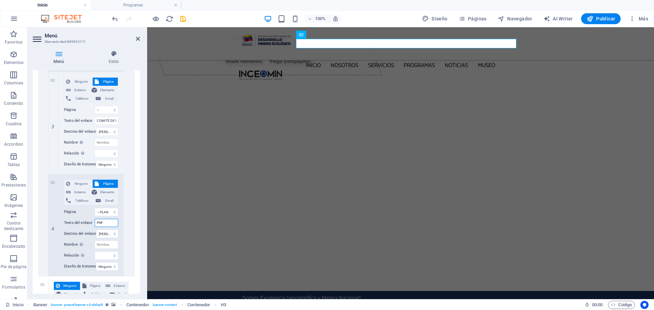
select select
type input "PNR"
select select
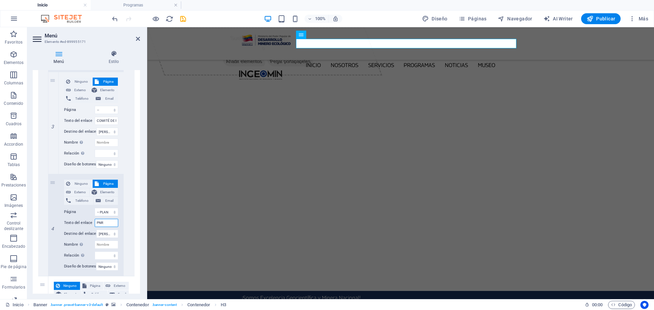
select select
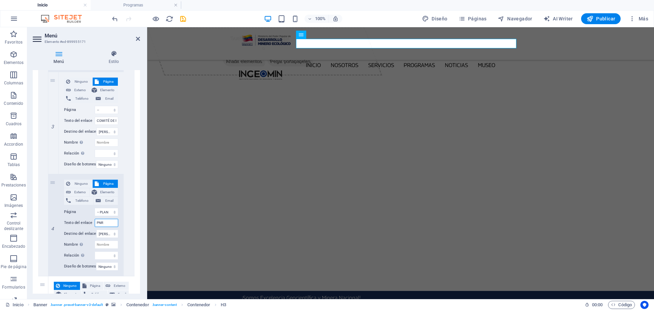
select select
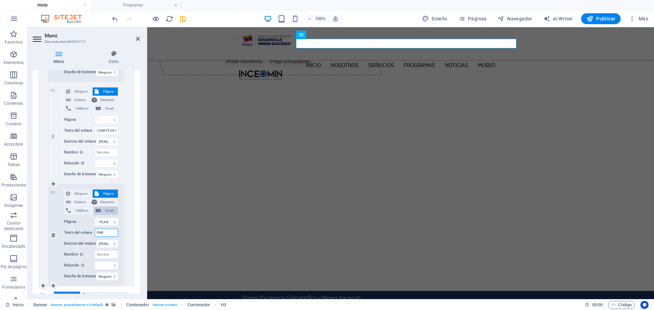
scroll to position [647, 0]
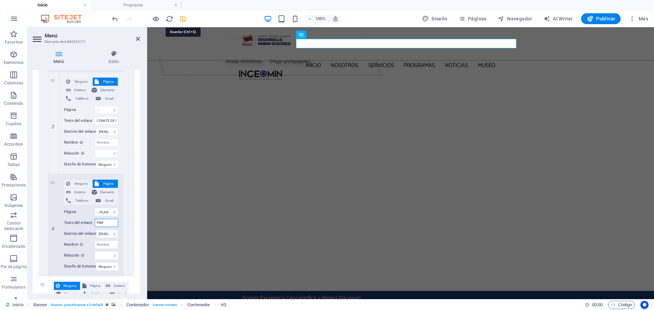
type input "PNR"
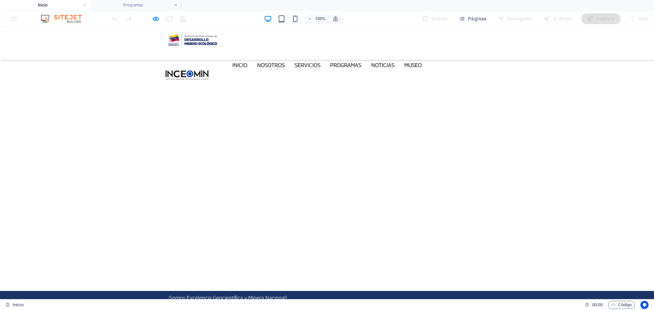
click at [47, 1] on h4 "Inicio" at bounding box center [45, 4] width 91 height 7
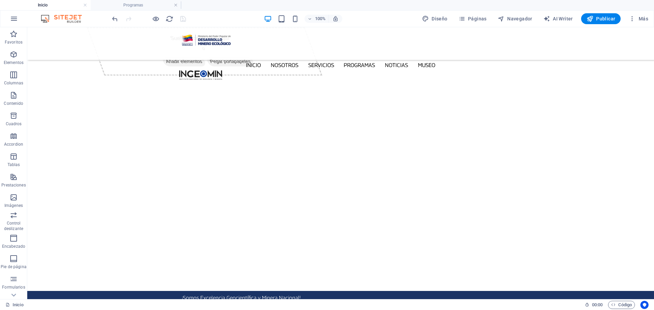
click at [61, 6] on h4 "Inicio" at bounding box center [45, 4] width 91 height 7
click at [300, 60] on nav "Inicio Nosotros Servicios Programas PNG INGEOMIN VA A LA ESCUELA COMITÉ DE MUJE…" at bounding box center [340, 65] width 322 height 10
select select
select select "1"
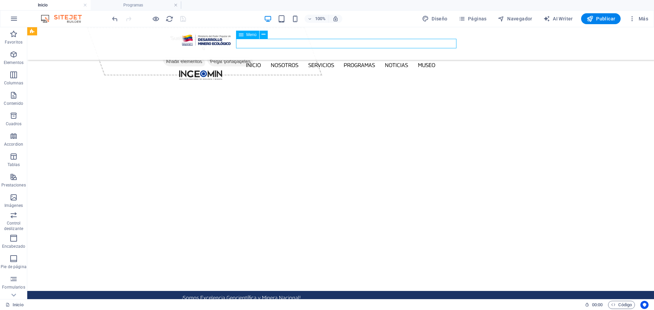
select select
select select "2"
select select
select select "3"
select select
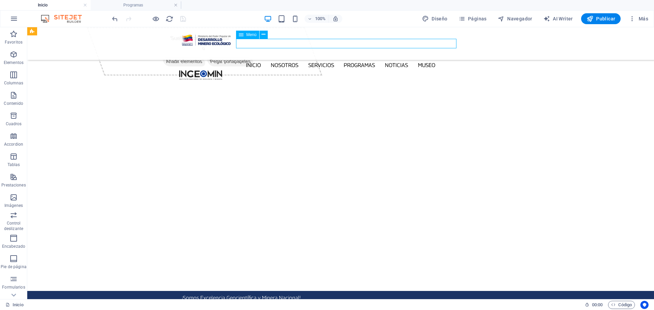
select select "4"
select select
select select "5"
select select
select select "6"
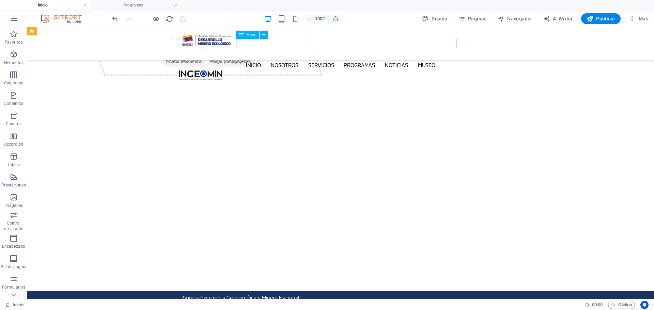
select select
select select "7"
select select
select select "9"
select select
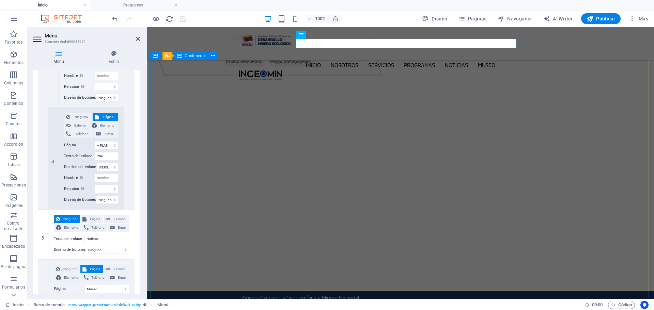
scroll to position [715, 0]
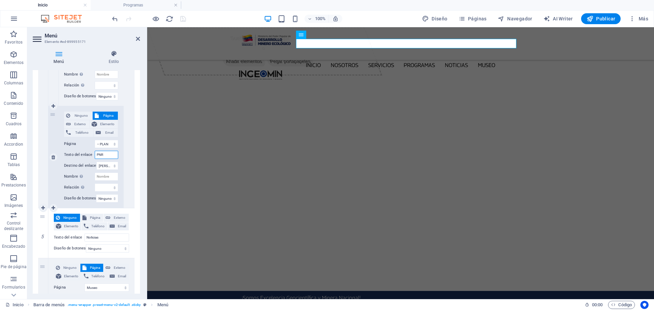
click at [107, 156] on input "PNR" at bounding box center [106, 155] width 23 height 8
click at [107, 155] on input "PNR" at bounding box center [106, 155] width 23 height 8
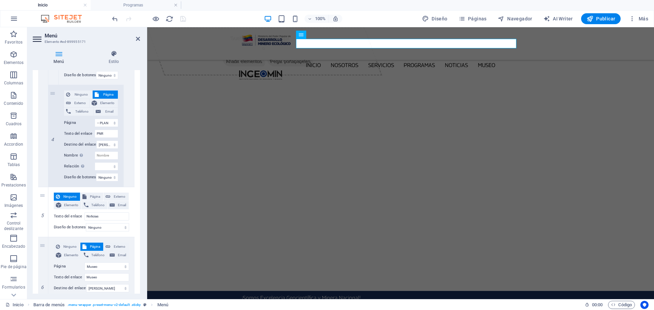
scroll to position [681, 0]
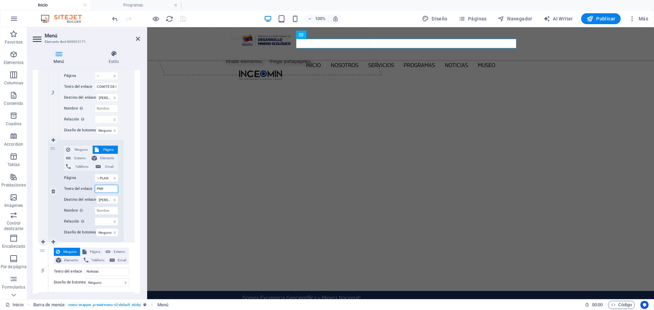
click at [108, 189] on input "PNR" at bounding box center [106, 189] width 23 height 8
type input "Plan Nacional de Reforestaci"
select select
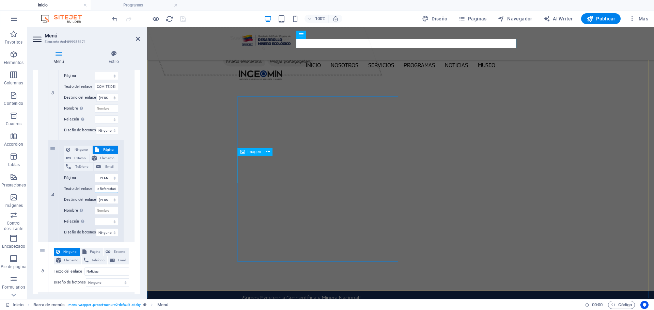
select select
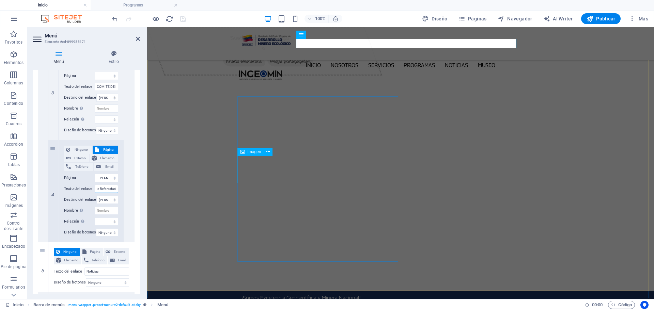
select select
type input "Plan Nacional de Reforestación"
select select
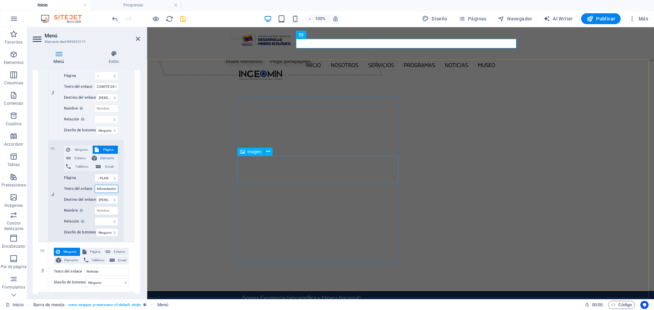
select select
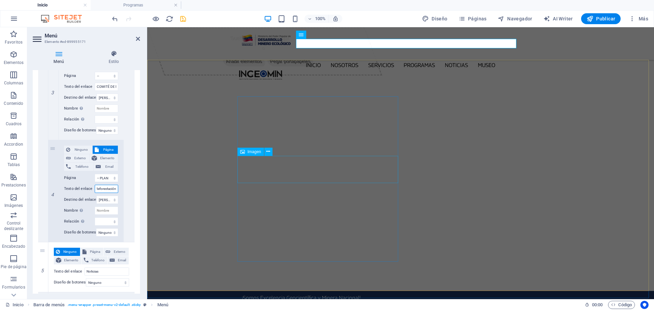
select select
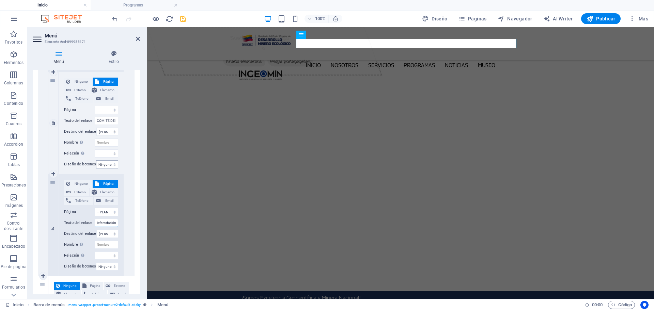
scroll to position [613, 0]
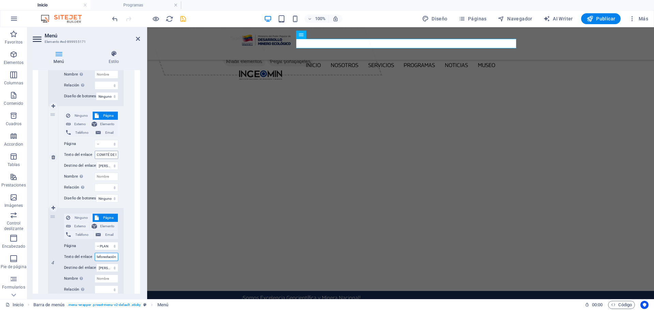
type input "Plan Nacional de Reforestación"
click at [111, 155] on input "COMITÉ DE MUJERES" at bounding box center [106, 155] width 23 height 8
type input "Comit"
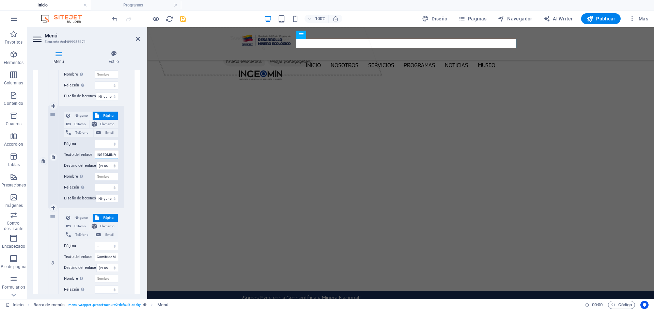
click at [109, 156] on input "INGEOMIN VA A LA ESCUELA" at bounding box center [106, 155] width 23 height 8
click at [114, 154] on input "INGEOMIN VA A LA ESCUELA" at bounding box center [106, 155] width 23 height 8
click at [183, 18] on icon "save" at bounding box center [183, 19] width 8 height 8
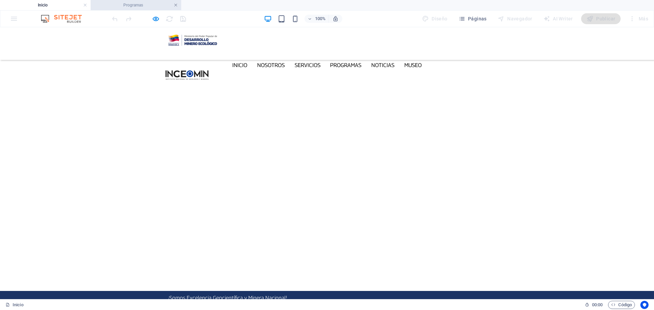
click at [176, 5] on link at bounding box center [176, 5] width 4 height 6
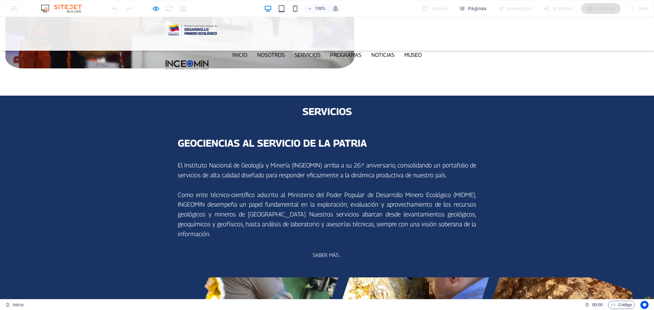
scroll to position [612, 0]
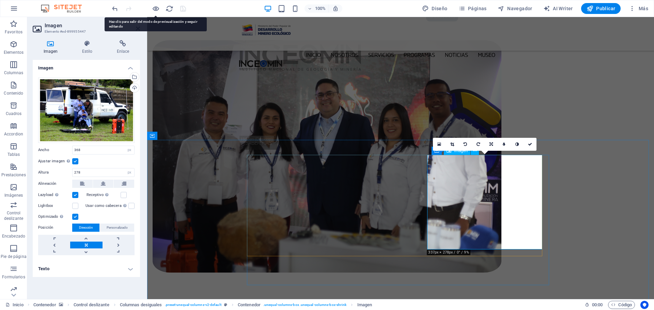
scroll to position [607, 0]
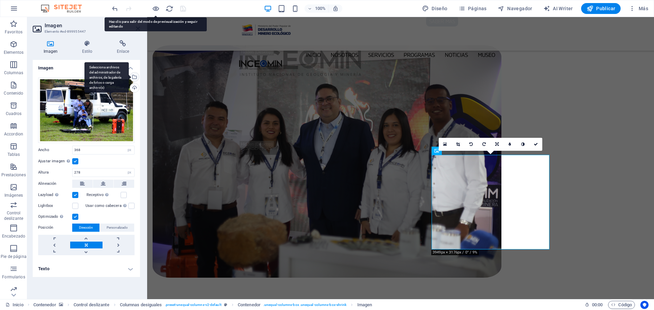
click at [129, 77] on div "Selecciona archivos del administrador de archivos, de la galería de fotos o car…" at bounding box center [106, 77] width 44 height 31
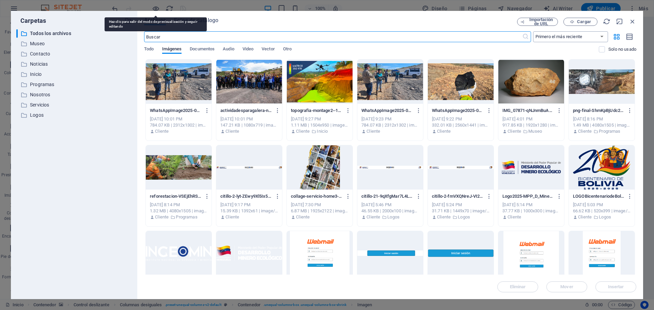
scroll to position [617, 0]
click at [578, 22] on span "Cargar" at bounding box center [584, 22] width 14 height 4
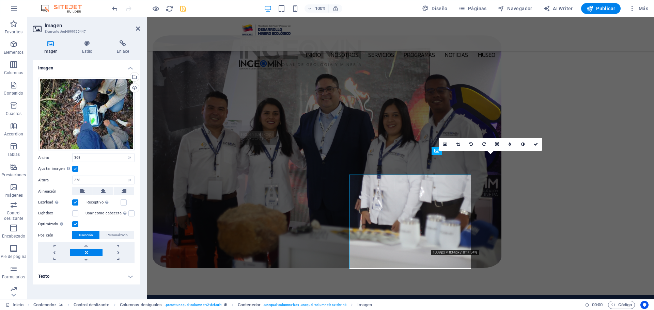
scroll to position [607, 0]
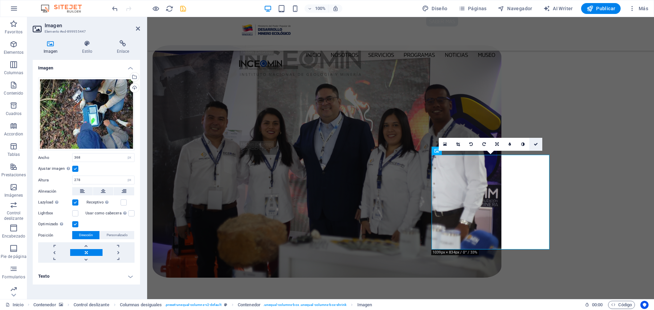
click at [535, 144] on icon at bounding box center [535, 144] width 4 height 4
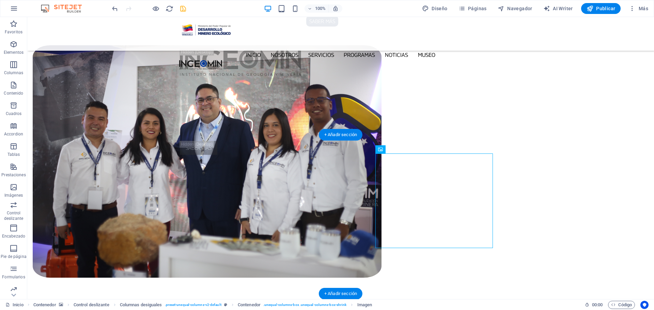
scroll to position [612, 0]
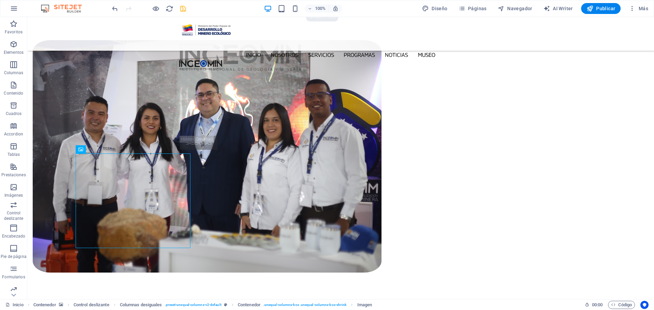
click at [187, 9] on div "100% Diseño Páginas Navegador AI Writer Publicar Más" at bounding box center [381, 8] width 540 height 11
click at [181, 9] on icon "save" at bounding box center [183, 9] width 8 height 8
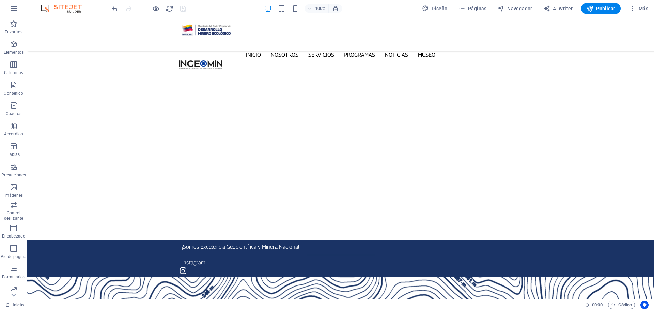
scroll to position [0, 0]
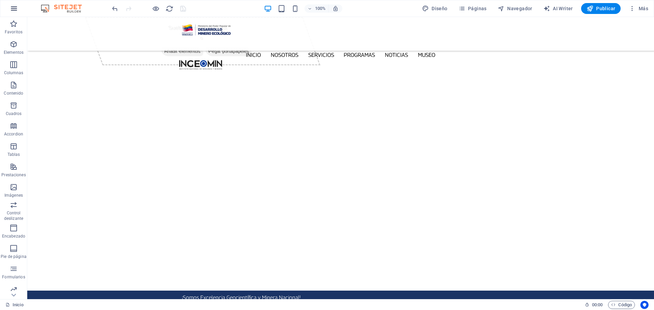
click at [0, 0] on icon "button" at bounding box center [0, 0] width 0 height 0
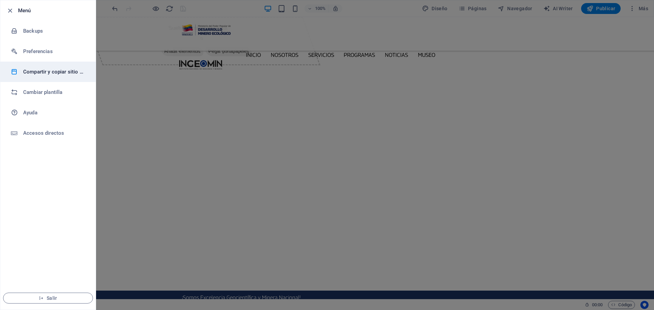
click at [65, 73] on h6 "Compartir y copiar sitio web" at bounding box center [54, 72] width 63 height 8
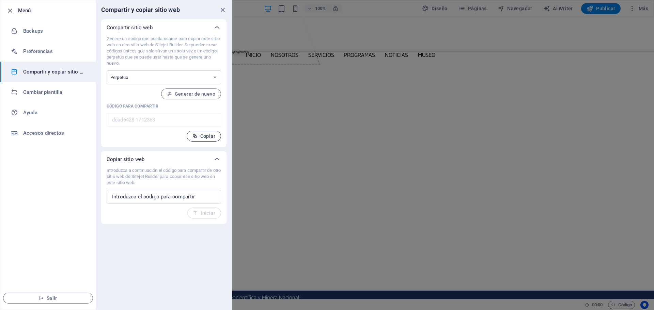
click at [204, 138] on span "Copiar" at bounding box center [203, 135] width 23 height 5
click at [222, 11] on icon "close" at bounding box center [223, 10] width 8 height 8
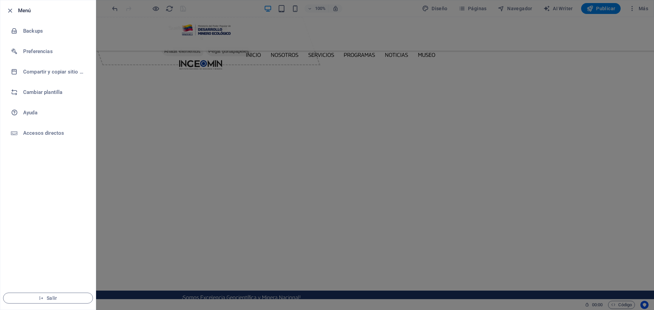
drag, startPoint x: 580, startPoint y: 34, endPoint x: 590, endPoint y: 26, distance: 13.0
click at [581, 34] on div at bounding box center [327, 155] width 654 height 310
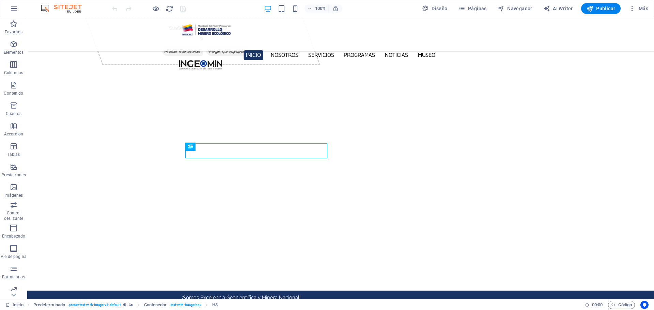
scroll to position [190, 0]
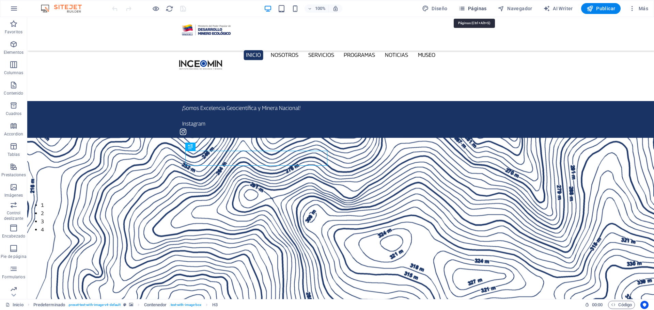
click at [0, 0] on icon "button" at bounding box center [0, 0] width 0 height 0
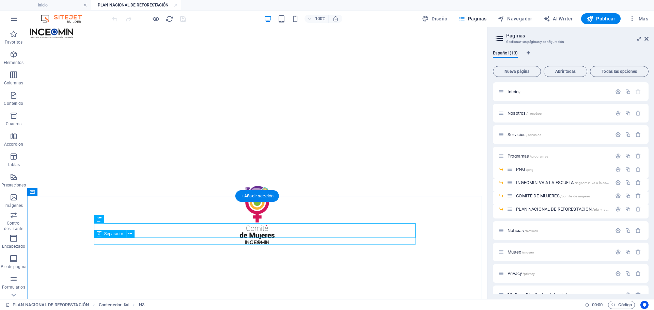
scroll to position [136, 0]
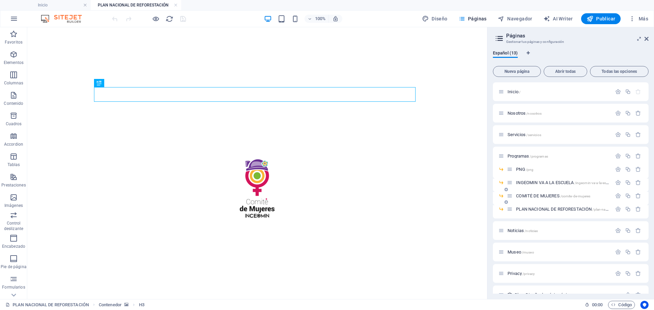
click at [0, 0] on span "COMITÉ DE MUJERES /comite-de-mujeres" at bounding box center [0, 0] width 0 height 0
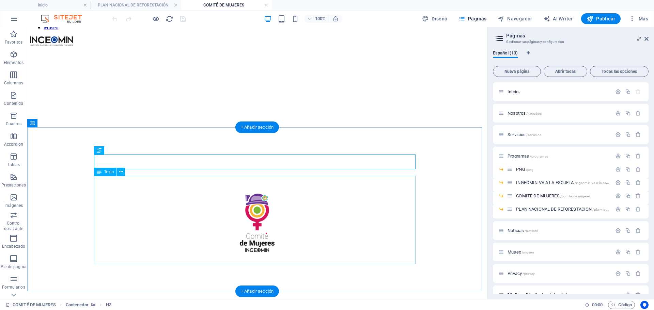
scroll to position [102, 0]
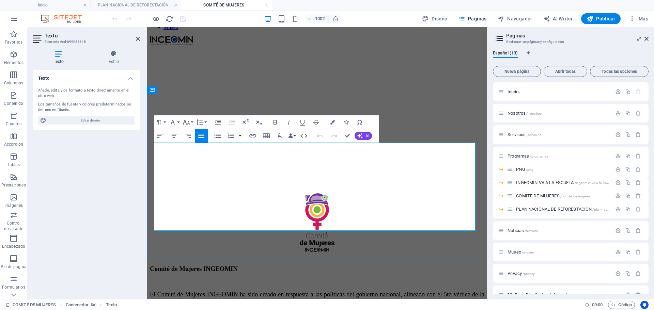
click at [339, 291] on p "El Comité de Mujeres INGEOMIN ha sido creado en respuesta a las políticas del g…" at bounding box center [317, 301] width 334 height 21
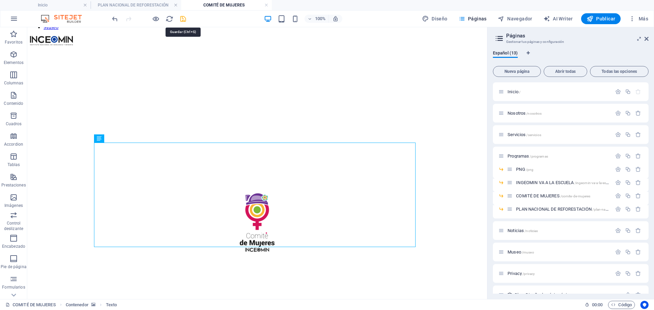
click at [183, 19] on icon "save" at bounding box center [183, 19] width 8 height 8
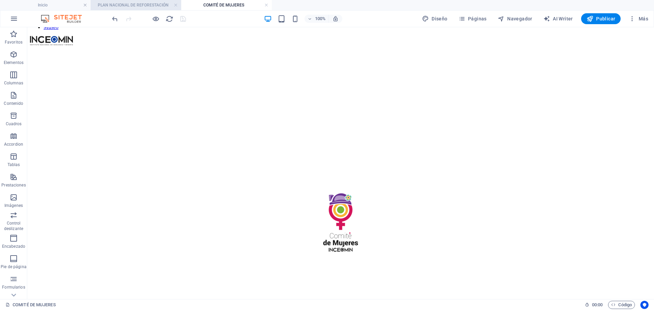
click at [132, 5] on h4 "PLAN NACIONAL DE REFORESTACIÓN" at bounding box center [136, 4] width 91 height 7
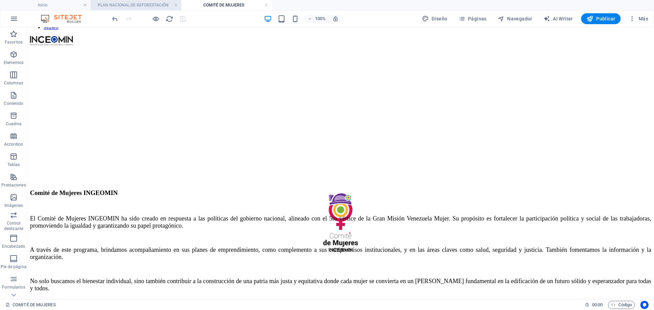
scroll to position [0, 0]
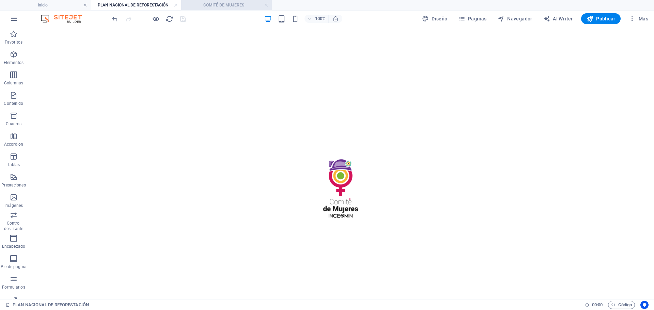
click at [241, 3] on h4 "COMITÉ DE MUJERES" at bounding box center [226, 4] width 91 height 7
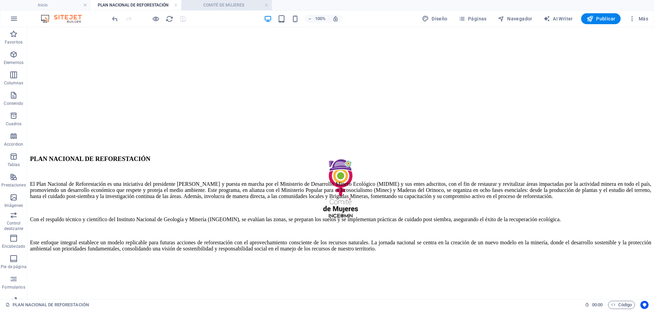
scroll to position [102, 0]
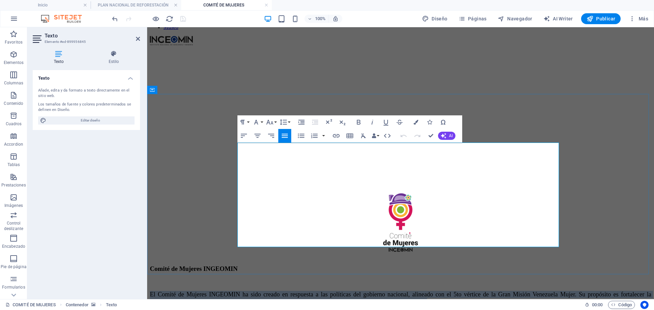
drag, startPoint x: 262, startPoint y: 241, endPoint x: 237, endPoint y: 146, distance: 97.8
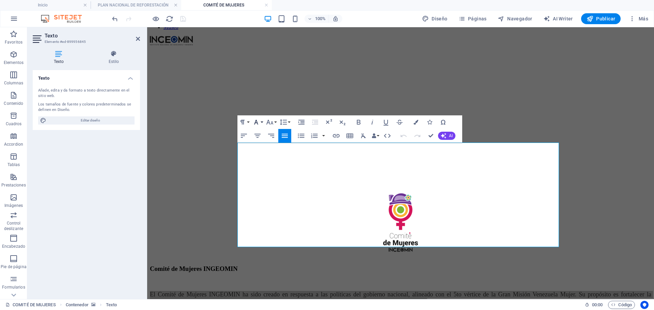
click at [262, 121] on button "Font Family" at bounding box center [257, 122] width 13 height 14
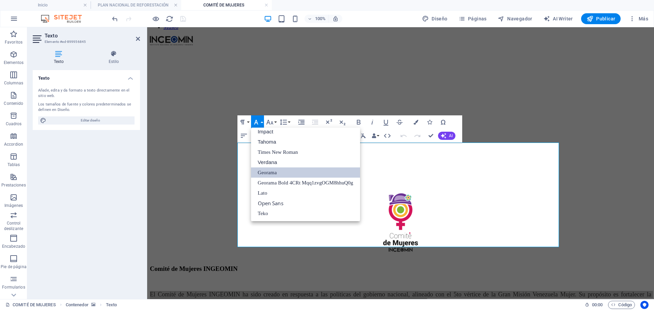
scroll to position [24, 0]
click at [275, 122] on button "Font Size" at bounding box center [270, 122] width 13 height 14
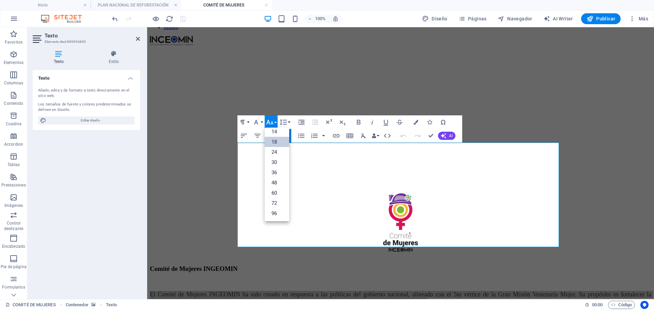
scroll to position [55, 0]
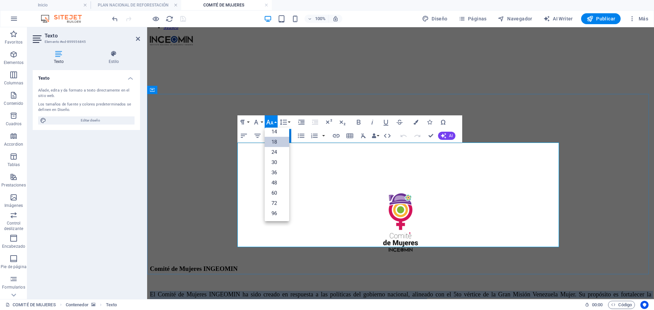
click at [399, 310] on p at bounding box center [400, 314] width 501 height 6
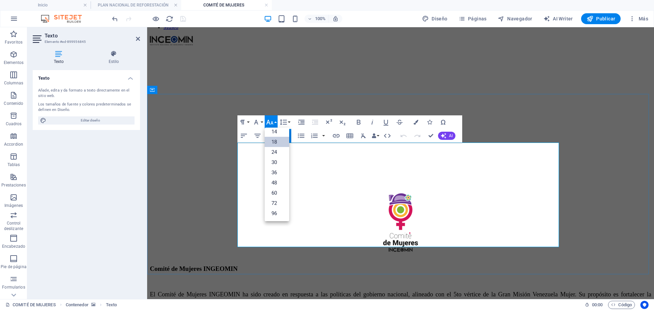
click at [465, 310] on p at bounding box center [400, 314] width 501 height 6
click at [584, 183] on div "Comité de Mujeres INGEOMIN El Comité de Mujeres INGEOMIN ha sido creado en resp…" at bounding box center [400, 275] width 501 height 185
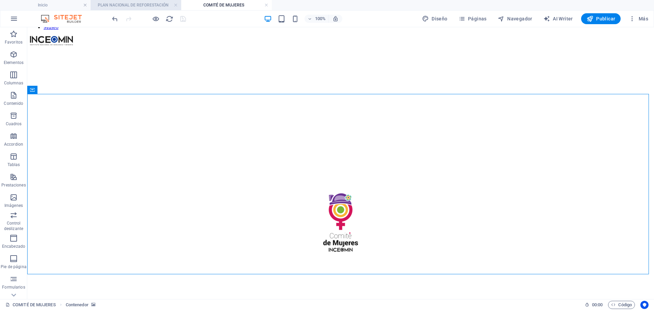
click at [152, 4] on h4 "PLAN NACIONAL DE REFORESTACIÓN" at bounding box center [136, 4] width 91 height 7
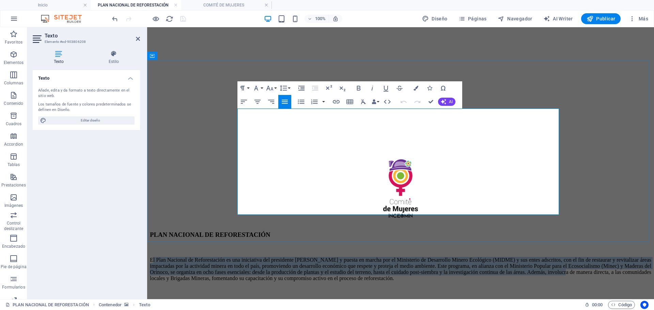
drag, startPoint x: 239, startPoint y: 113, endPoint x: 336, endPoint y: 145, distance: 102.5
click at [363, 257] on p "El Plan Nacional de Reforestación es una iniciativa del presidente [PERSON_NAME…" at bounding box center [400, 269] width 501 height 25
drag, startPoint x: 556, startPoint y: 210, endPoint x: 228, endPoint y: 104, distance: 344.5
click at [228, 149] on div "PLAN NACIONAL DE REFORESTACIÓN El Plan Nacional de Reforestación es una iniciat…" at bounding box center [400, 244] width 501 height 191
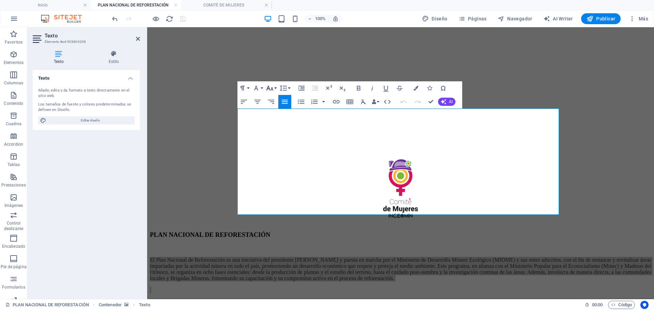
click at [275, 88] on button "Font Size" at bounding box center [270, 88] width 13 height 14
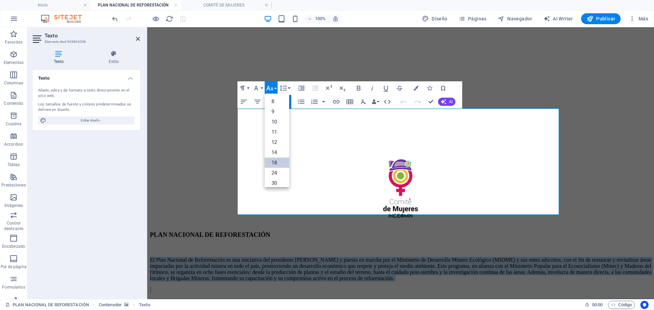
click at [275, 162] on link "18" at bounding box center [276, 163] width 25 height 10
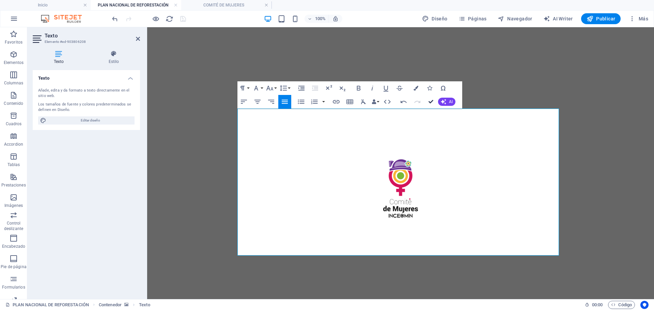
drag, startPoint x: 430, startPoint y: 101, endPoint x: 413, endPoint y: 73, distance: 33.0
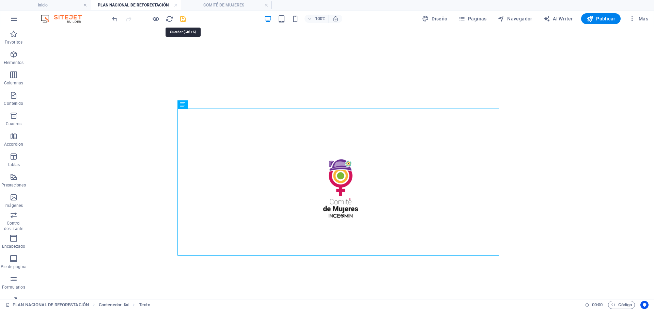
click at [181, 17] on icon "save" at bounding box center [183, 19] width 8 height 8
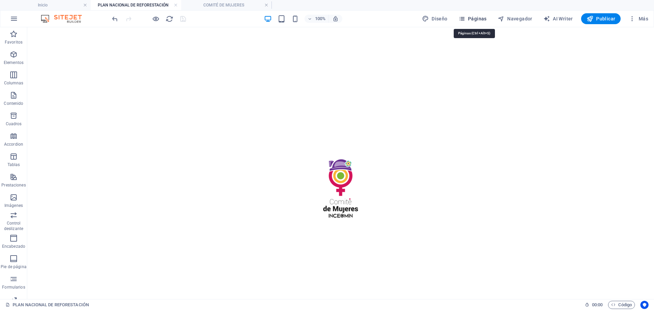
click at [473, 18] on span "Páginas" at bounding box center [472, 18] width 28 height 7
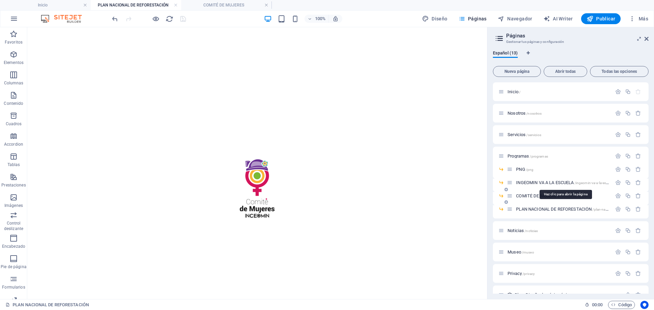
click at [553, 182] on span "INGEOMIN VA A LA ESCUELA /ingeomin-va-a-la-escuela" at bounding box center [565, 182] width 98 height 5
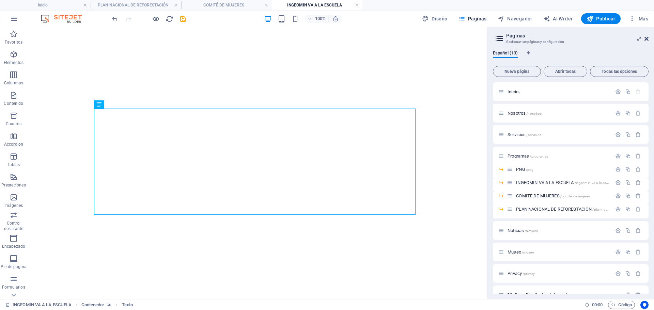
click at [646, 37] on icon at bounding box center [646, 38] width 4 height 5
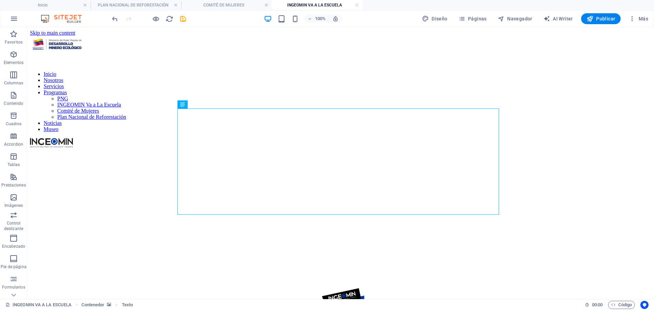
scroll to position [136, 0]
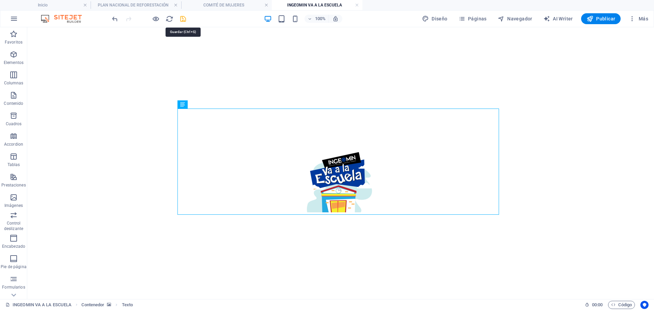
click at [185, 18] on icon "save" at bounding box center [183, 19] width 8 height 8
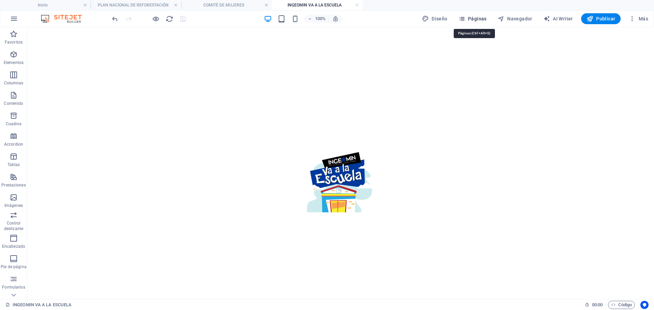
click at [476, 19] on span "Páginas" at bounding box center [472, 18] width 28 height 7
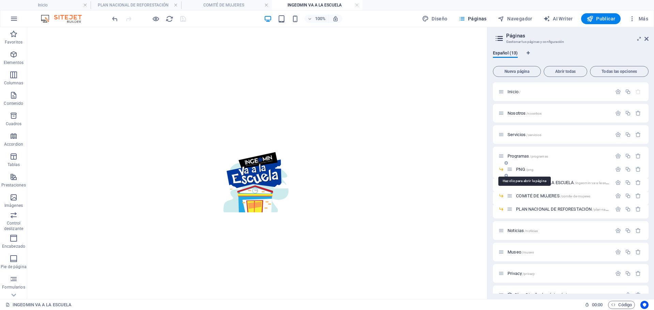
click at [526, 169] on span "/png" at bounding box center [530, 170] width 8 height 4
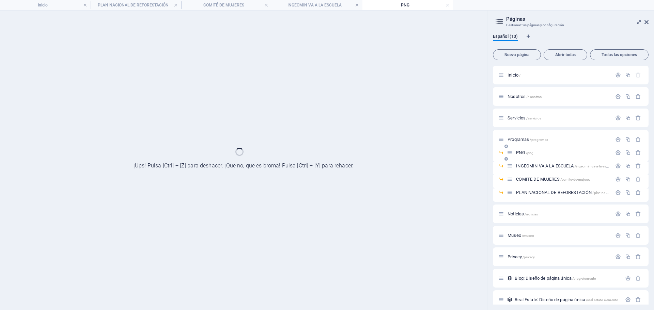
scroll to position [0, 0]
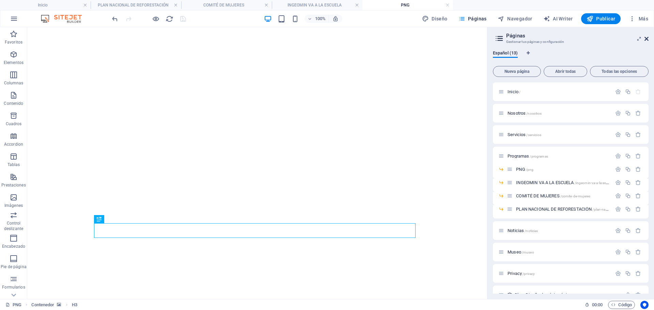
click at [648, 37] on icon at bounding box center [646, 38] width 4 height 5
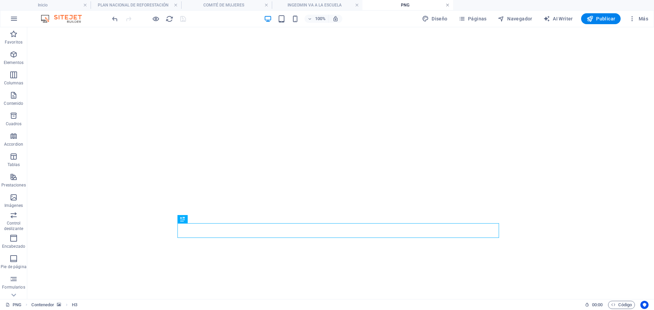
click at [447, 5] on link at bounding box center [447, 5] width 4 height 6
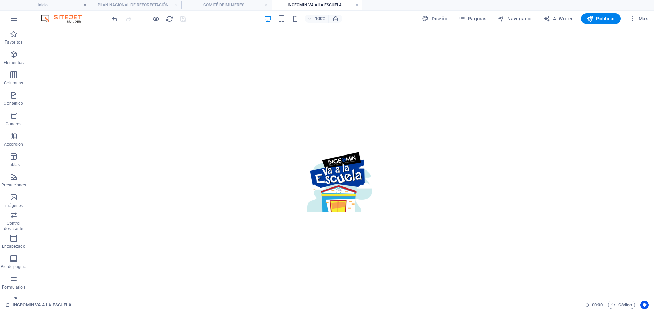
click at [359, 5] on h4 "INGEOMIN VA A LA ESCUELA" at bounding box center [317, 4] width 91 height 7
click at [356, 5] on link at bounding box center [357, 5] width 4 height 6
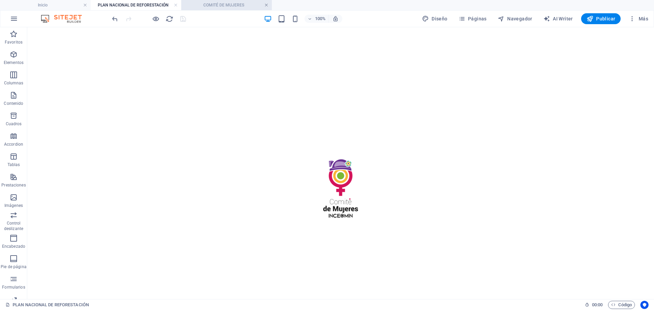
click at [266, 4] on link at bounding box center [266, 5] width 4 height 6
click at [175, 5] on link at bounding box center [176, 5] width 4 height 6
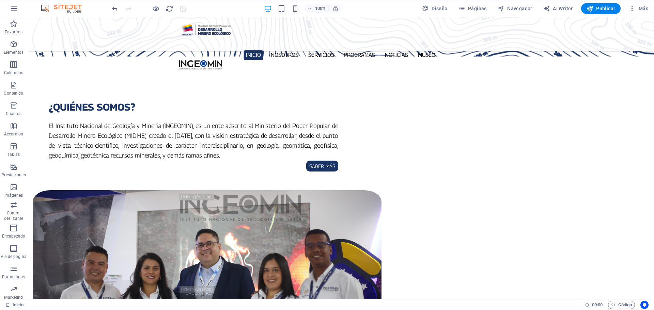
scroll to position [564, 0]
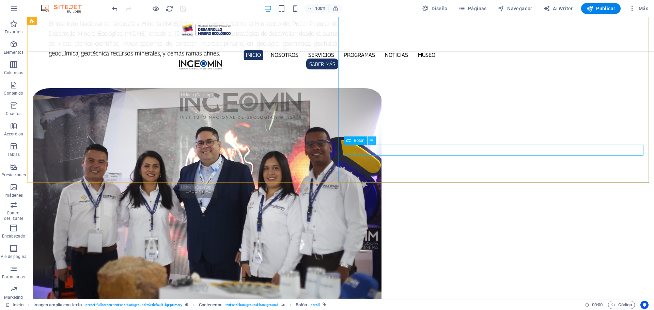
click at [371, 141] on icon at bounding box center [371, 140] width 4 height 7
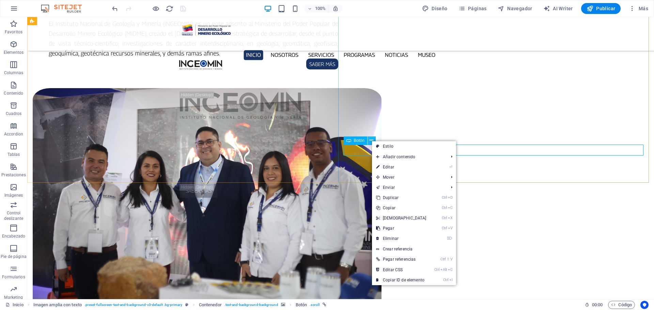
click at [371, 141] on icon at bounding box center [371, 140] width 4 height 7
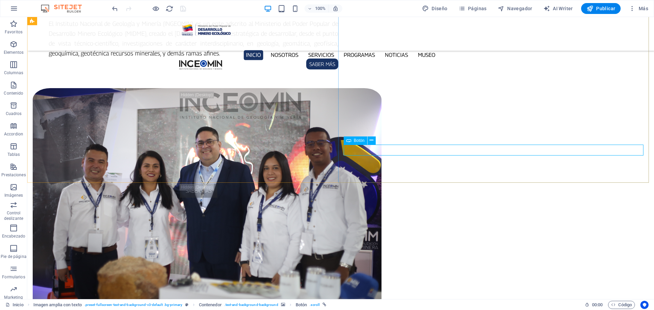
click at [357, 143] on span "Botón" at bounding box center [359, 141] width 11 height 4
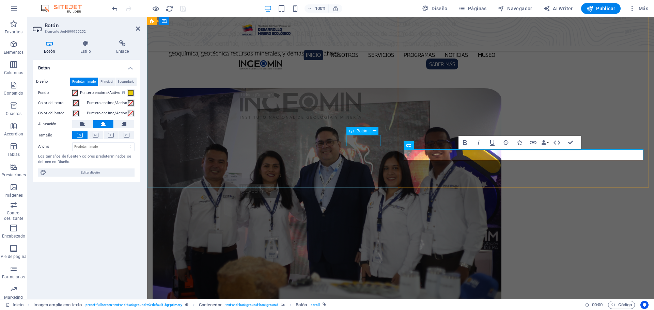
scroll to position [559, 0]
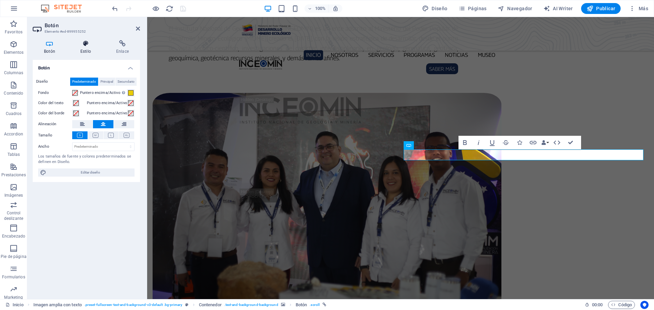
click at [89, 45] on icon at bounding box center [85, 43] width 33 height 7
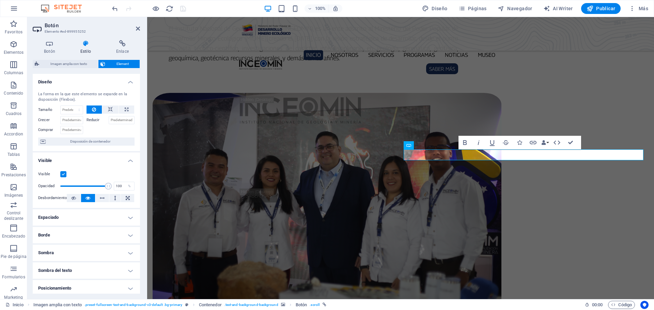
click at [62, 176] on label at bounding box center [63, 174] width 6 height 6
click at [0, 0] on input "Visible" at bounding box center [0, 0] width 0 height 0
click at [184, 7] on icon "save" at bounding box center [183, 9] width 8 height 8
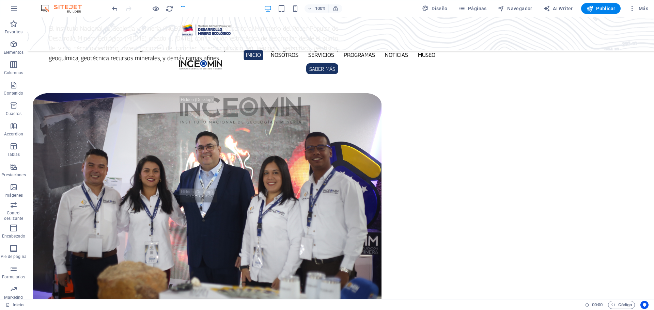
scroll to position [564, 0]
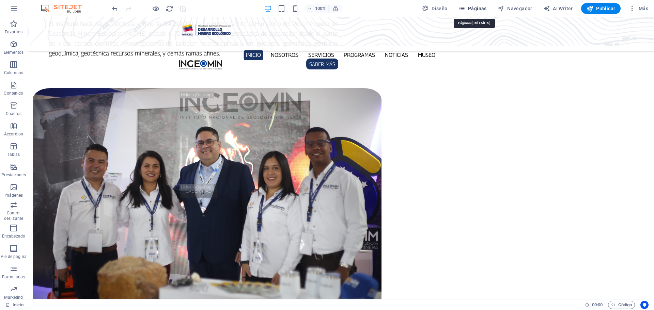
click at [484, 10] on span "Páginas" at bounding box center [472, 8] width 28 height 7
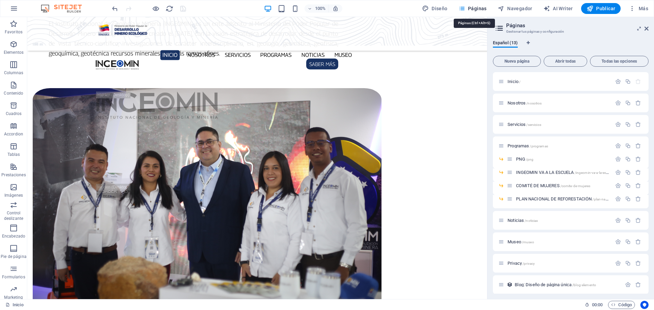
scroll to position [549, 0]
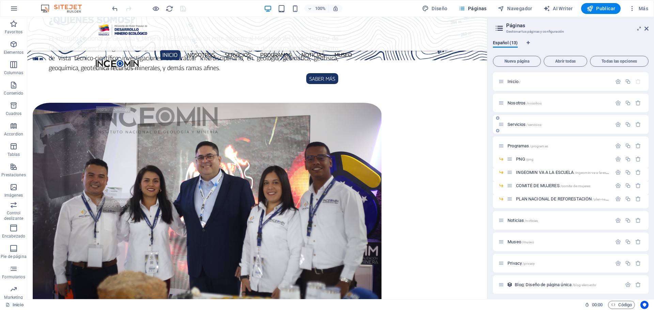
click at [522, 126] on span "Servicios /servicios" at bounding box center [524, 124] width 34 height 5
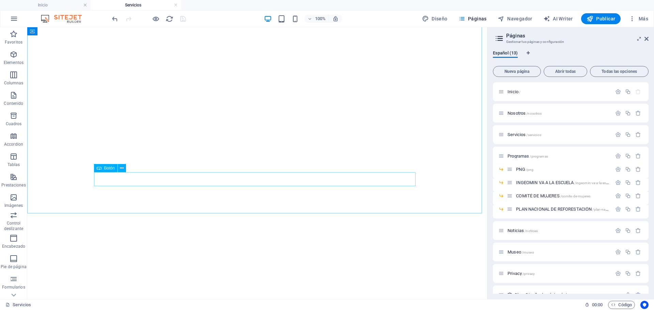
click at [109, 169] on span "Botón" at bounding box center [109, 168] width 11 height 4
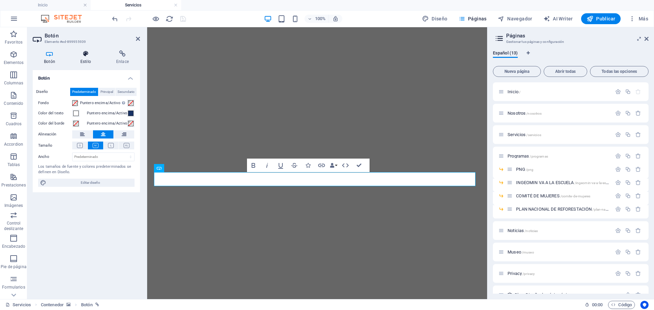
click at [86, 52] on icon at bounding box center [85, 53] width 33 height 7
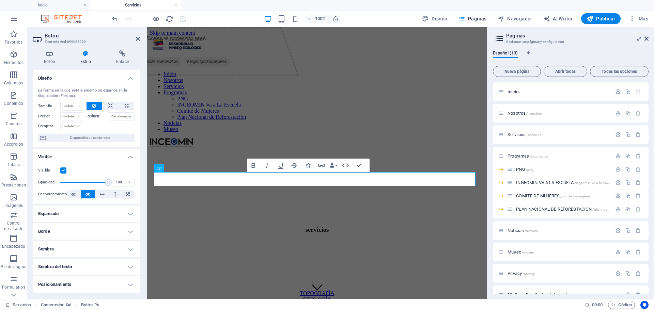
scroll to position [204, 0]
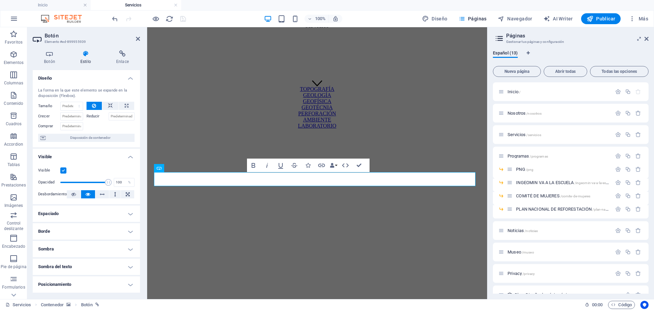
click at [62, 170] on label at bounding box center [63, 170] width 6 height 6
click at [0, 0] on input "Visible" at bounding box center [0, 0] width 0 height 0
drag, startPoint x: 184, startPoint y: 20, endPoint x: 214, endPoint y: 20, distance: 30.3
click at [183, 20] on icon "save" at bounding box center [183, 19] width 8 height 8
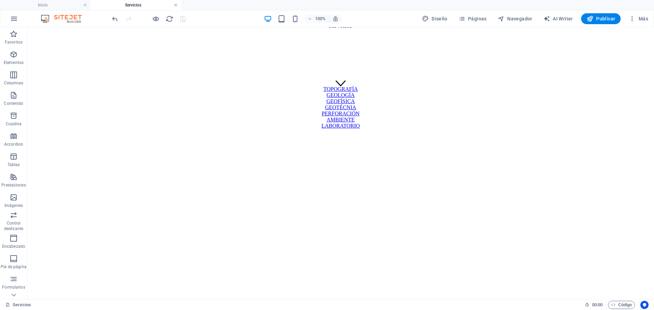
click at [175, 6] on link at bounding box center [176, 5] width 4 height 6
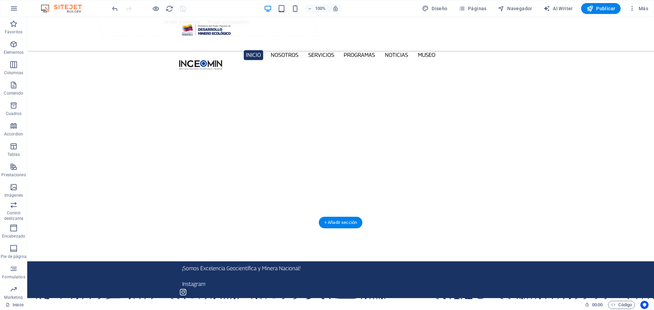
scroll to position [0, 0]
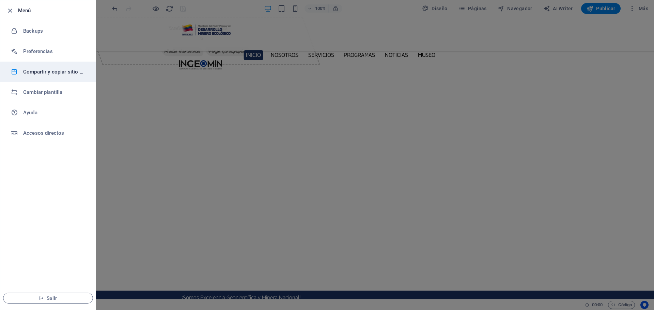
click at [71, 74] on h6 "Compartir y copiar sitio web" at bounding box center [54, 72] width 63 height 8
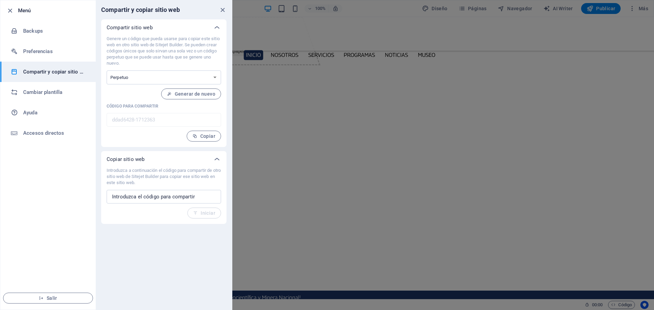
click at [210, 143] on div "Genere un código que pueda usarse para copiar este sitio web en otro sitio web …" at bounding box center [163, 91] width 125 height 111
drag, startPoint x: 210, startPoint y: 139, endPoint x: 205, endPoint y: 139, distance: 5.1
click at [210, 139] on button "Copiar" at bounding box center [204, 136] width 34 height 11
click at [204, 136] on span "Copiar" at bounding box center [203, 135] width 23 height 5
click at [203, 137] on span "Copiar" at bounding box center [203, 135] width 23 height 5
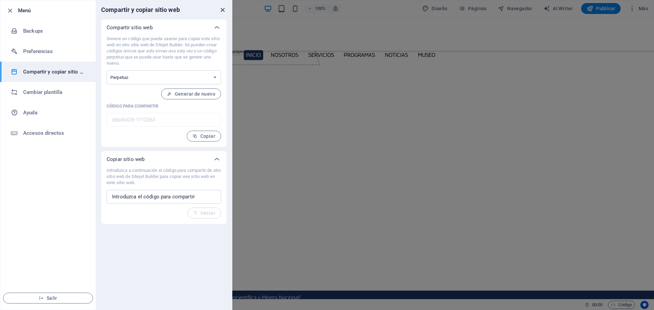
click at [223, 8] on icon "close" at bounding box center [223, 10] width 8 height 8
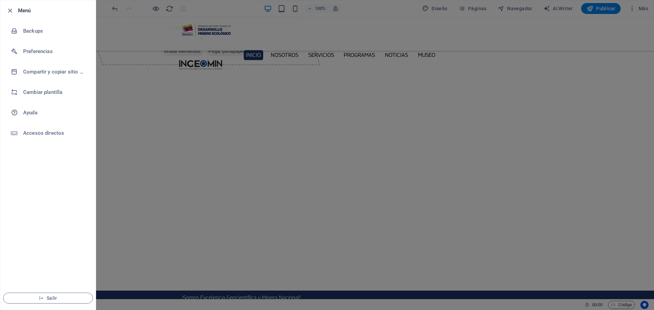
click at [272, 146] on div at bounding box center [327, 155] width 654 height 310
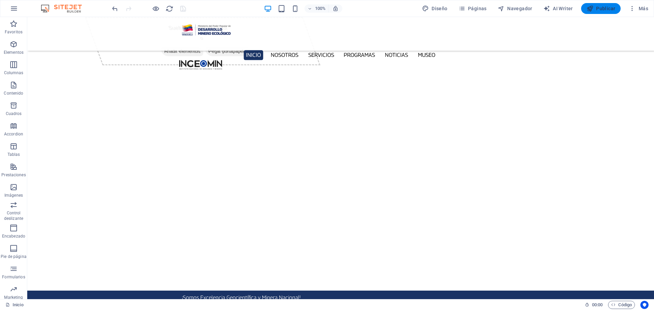
click at [597, 9] on span "Publicar" at bounding box center [600, 8] width 29 height 7
